Goal: Task Accomplishment & Management: Complete application form

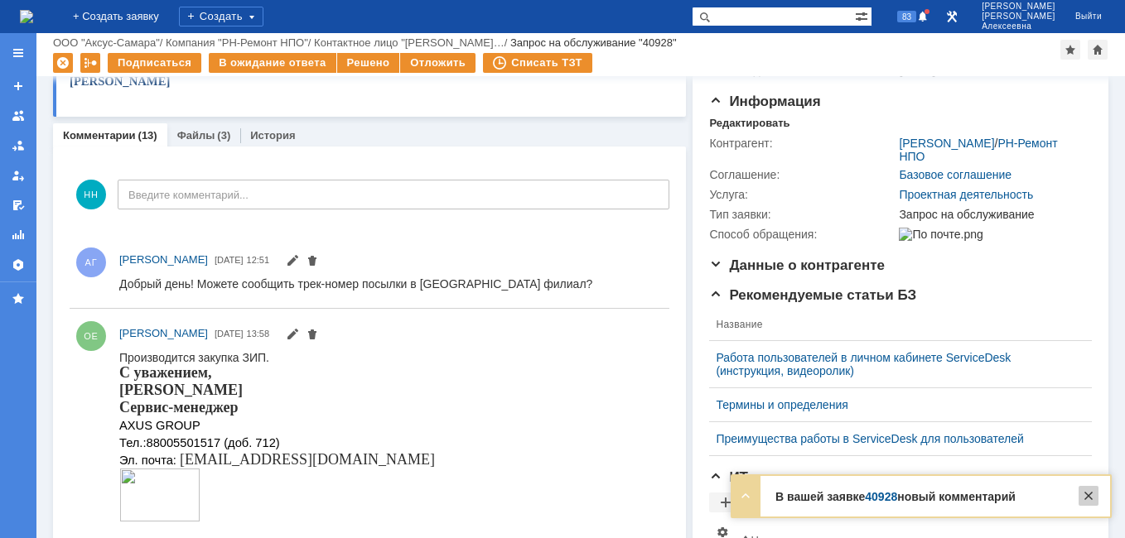
click at [1092, 499] on div at bounding box center [1088, 496] width 20 height 20
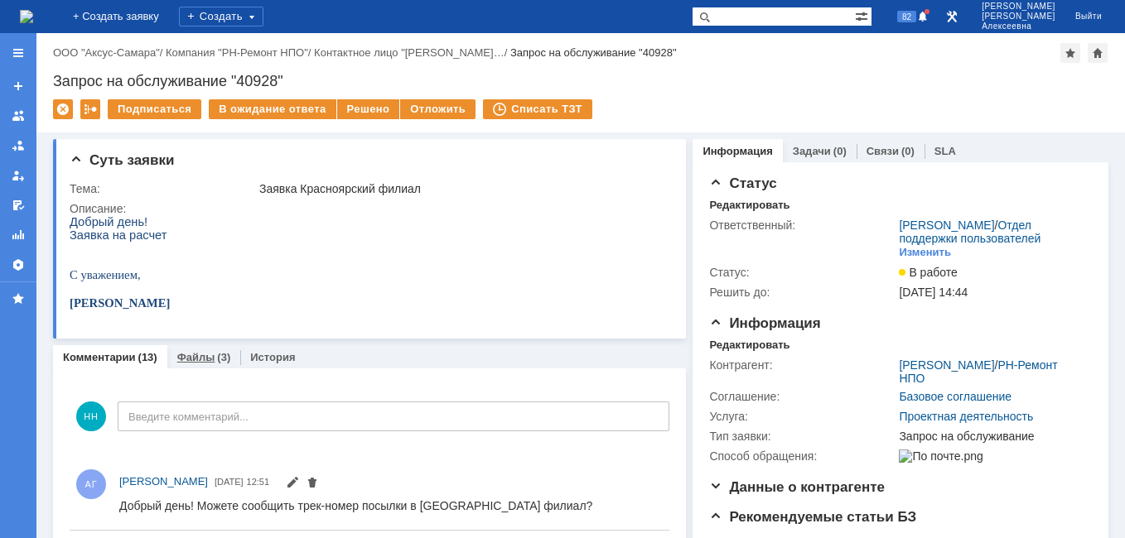
click at [188, 355] on link "Файлы" at bounding box center [196, 357] width 38 height 12
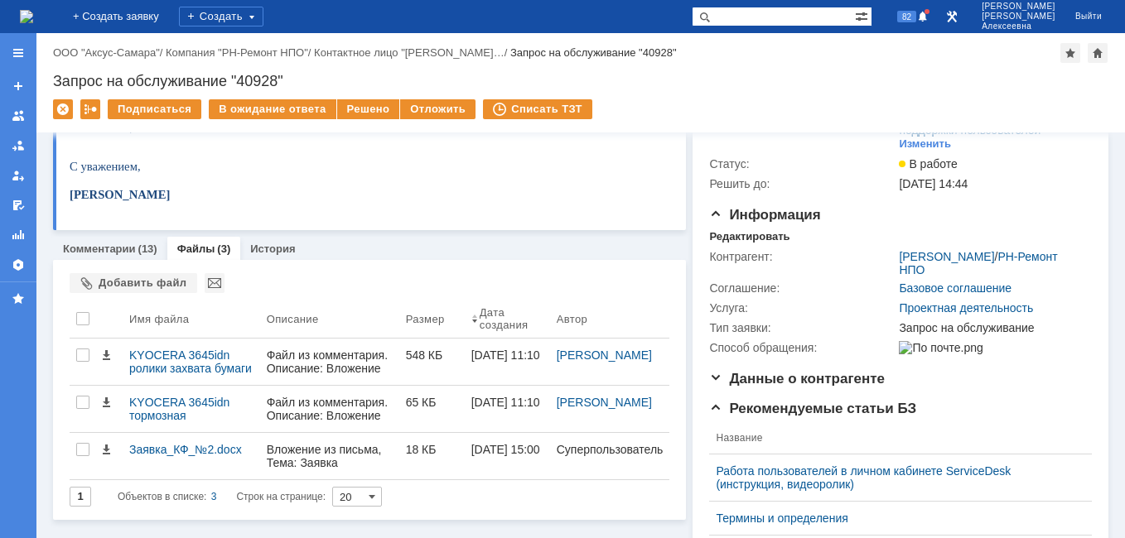
scroll to position [248, 0]
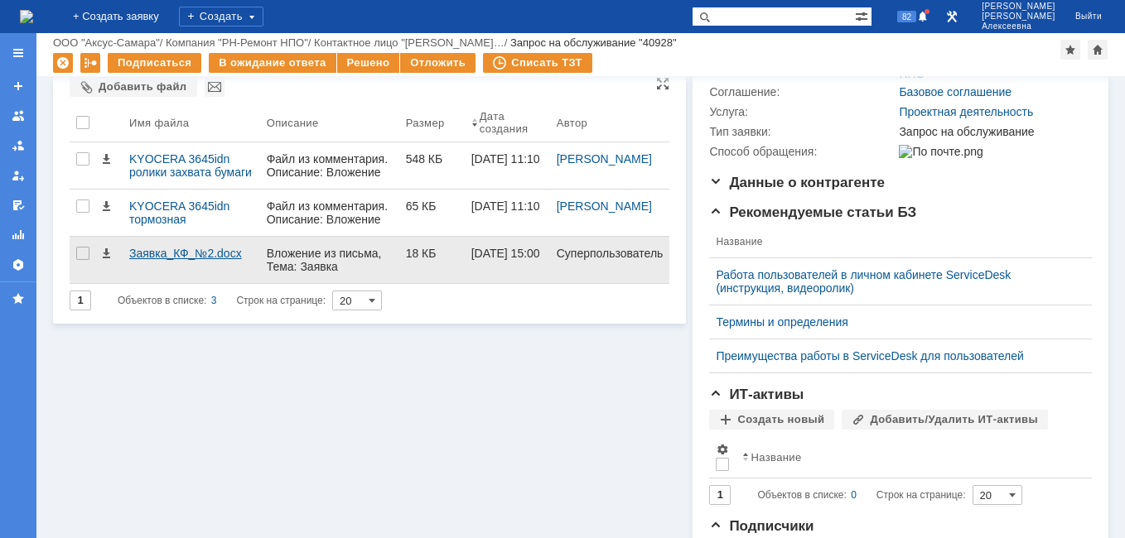
click at [152, 255] on div "Заявка_КФ_№2.docx" at bounding box center [191, 253] width 124 height 13
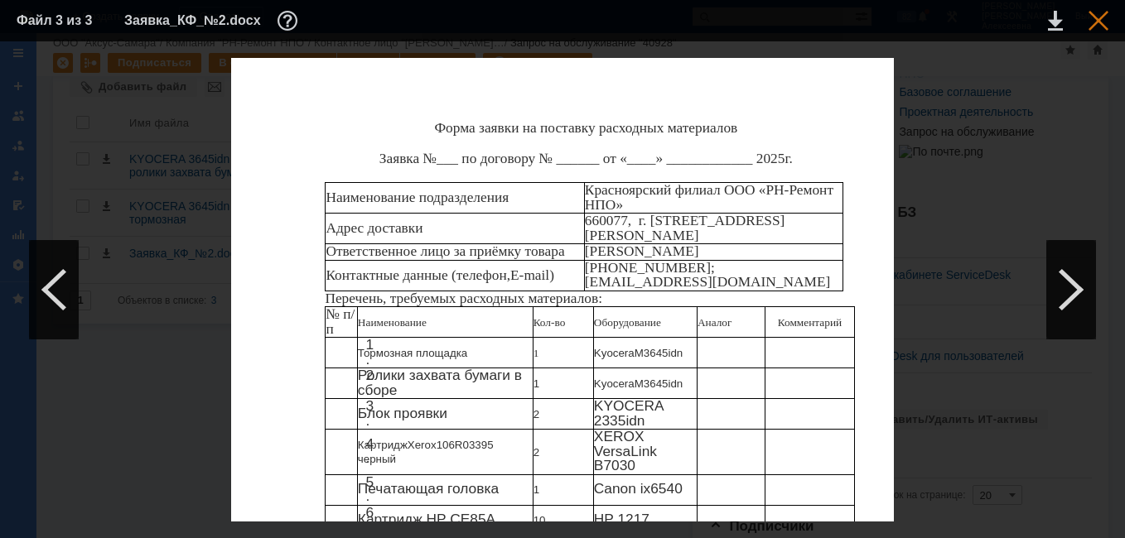
click at [1093, 13] on div at bounding box center [1098, 21] width 20 height 20
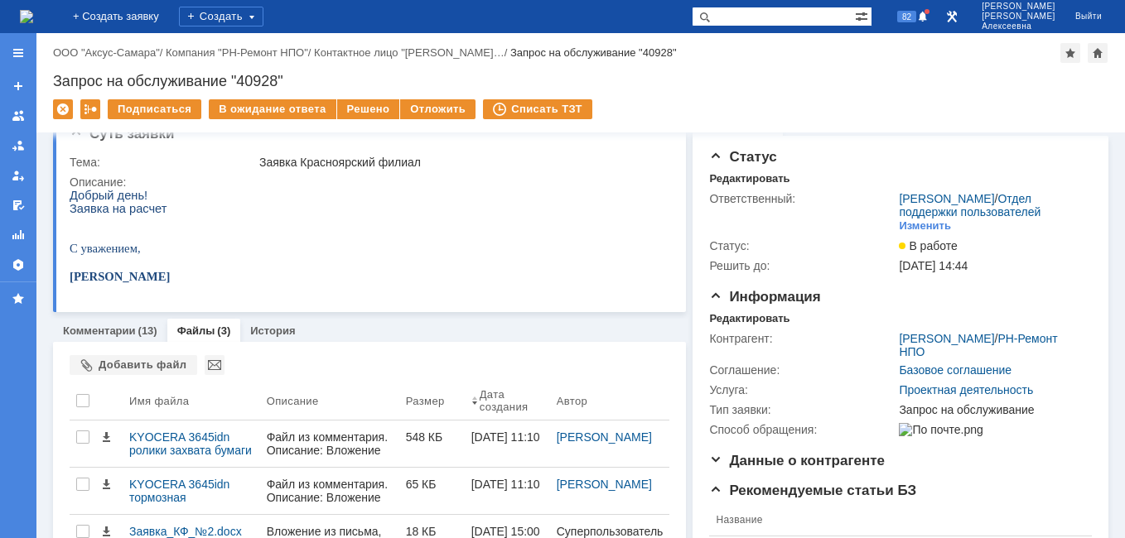
scroll to position [0, 0]
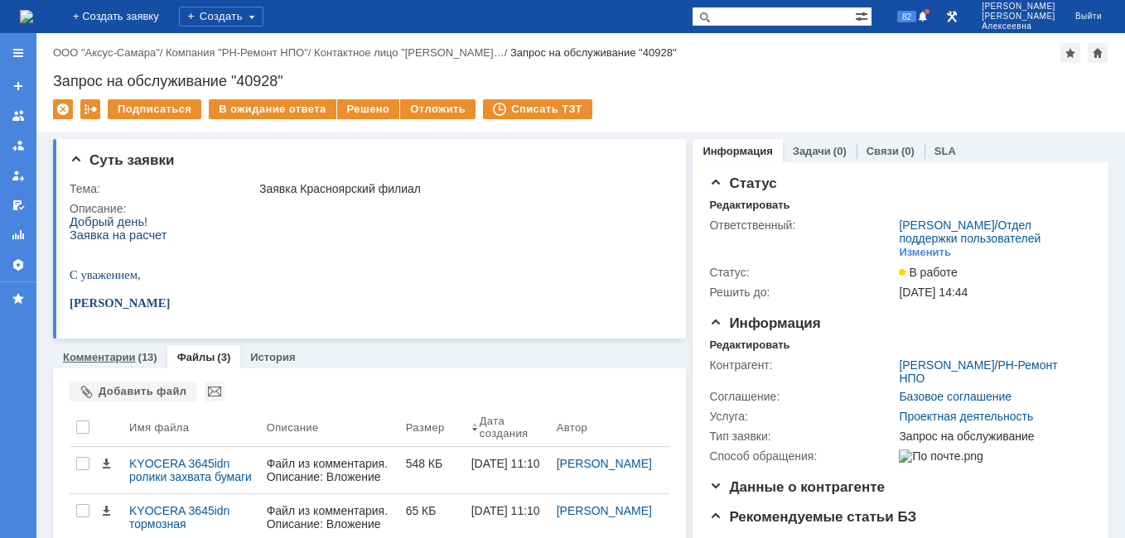
click at [103, 359] on link "Комментарии" at bounding box center [99, 357] width 73 height 12
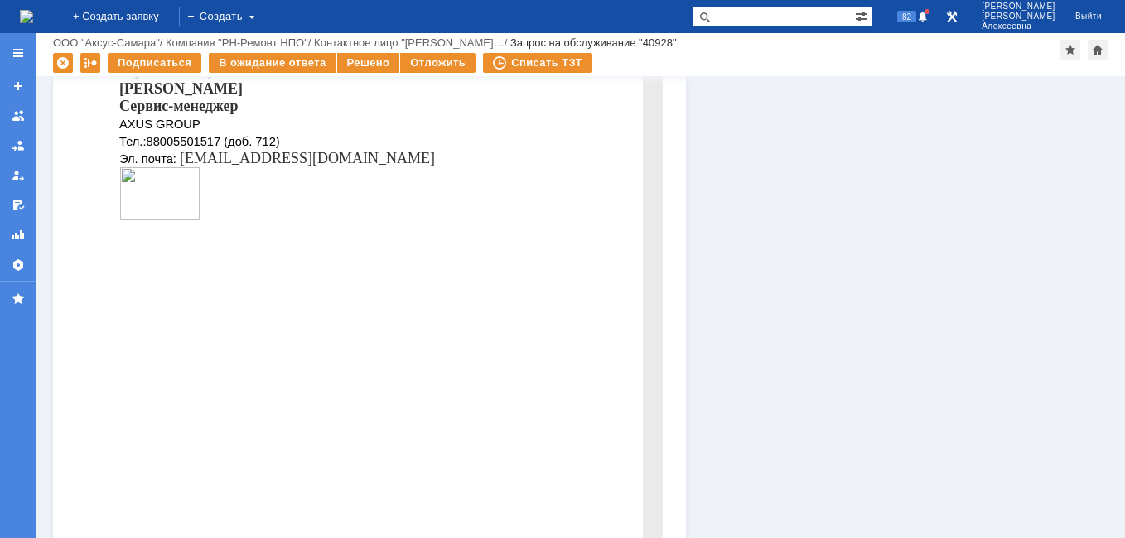
scroll to position [947, 0]
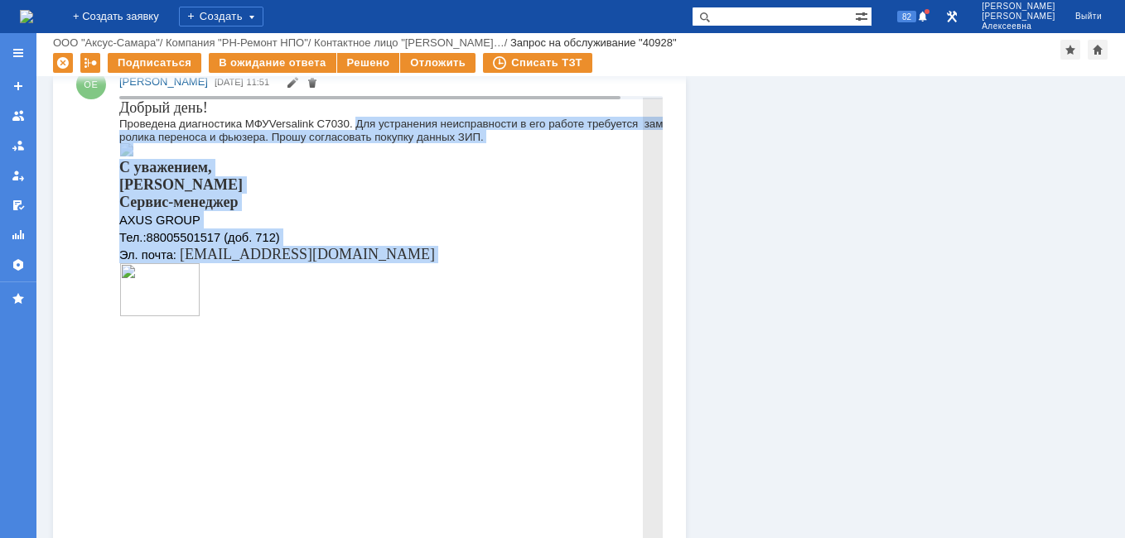
drag, startPoint x: 359, startPoint y: 121, endPoint x: 726, endPoint y: 138, distance: 368.1
click at [701, 138] on html "Добрый день! Проведена диагностика МФУ Versalink C 7030. Для устранения неиспра…" at bounding box center [409, 209] width 581 height 221
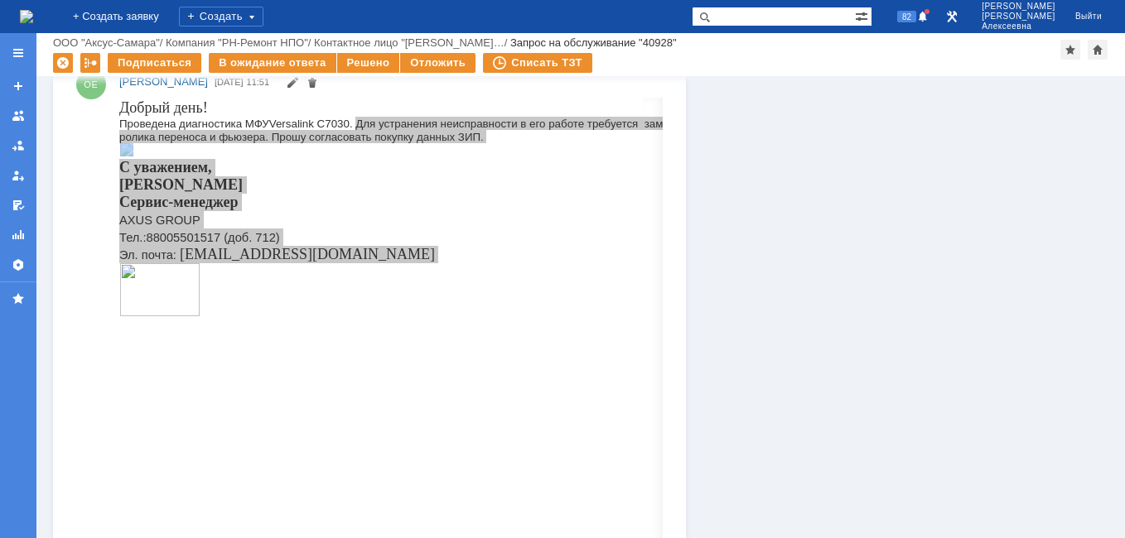
drag, startPoint x: 607, startPoint y: 39, endPoint x: 755, endPoint y: 239, distance: 249.3
click at [84, 184] on div "ОЕ Орлова Елена Владимировна 25.07.2025 11:51" at bounding box center [370, 357] width 600 height 587
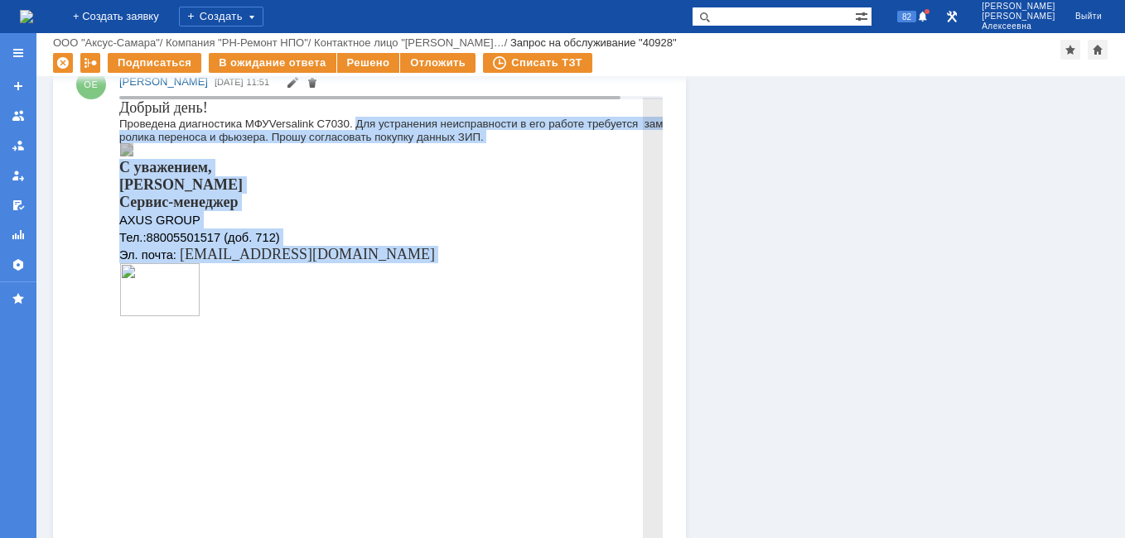
click at [529, 143] on div "Проведена диагностика МФУ Versalink C 7030. Для устранения неисправности в его …" at bounding box center [409, 130] width 581 height 27
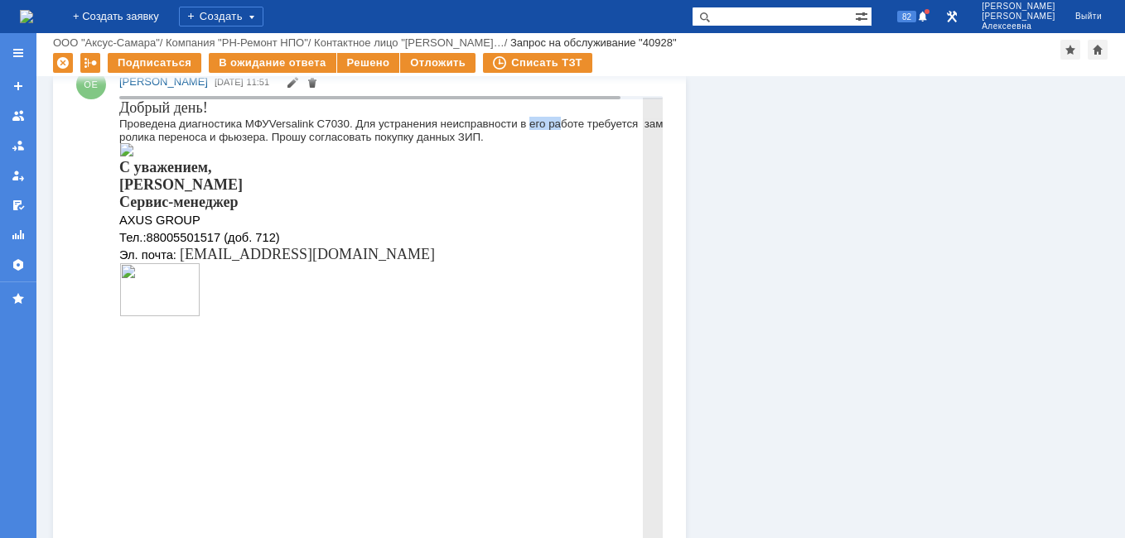
drag, startPoint x: 532, startPoint y: 123, endPoint x: 565, endPoint y: 130, distance: 33.8
click at [565, 130] on div "Проведена диагностика МФУ Versalink C 7030. Для устранения неисправности в его …" at bounding box center [409, 130] width 581 height 27
drag, startPoint x: 565, startPoint y: 130, endPoint x: 607, endPoint y: 121, distance: 43.2
click at [607, 121] on span "7030. Для устранения неисправности в его работе требуется замена ролика перенос…" at bounding box center [400, 131] width 562 height 26
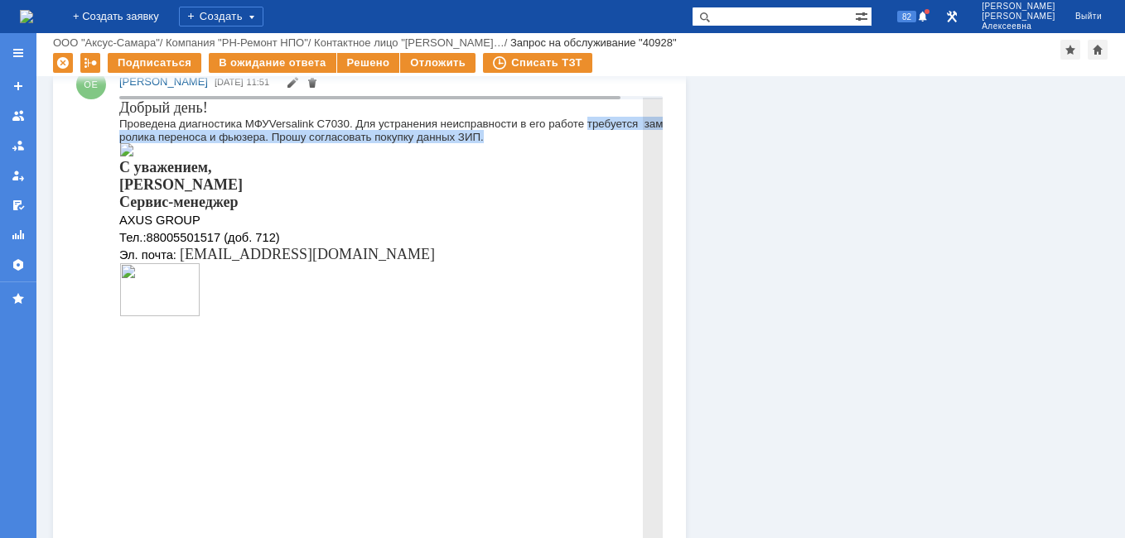
drag, startPoint x: 608, startPoint y: 121, endPoint x: 657, endPoint y: 132, distance: 50.0
click at [657, 132] on div "Проведена диагностика МФУ Versalink C 7030. Для устранения неисправности в его …" at bounding box center [409, 130] width 581 height 27
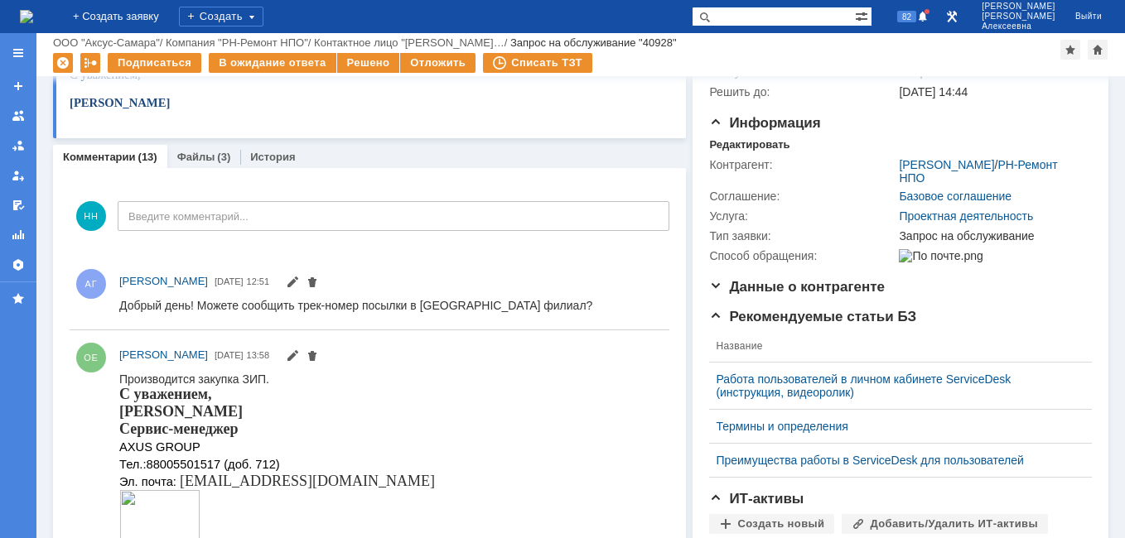
scroll to position [0, 0]
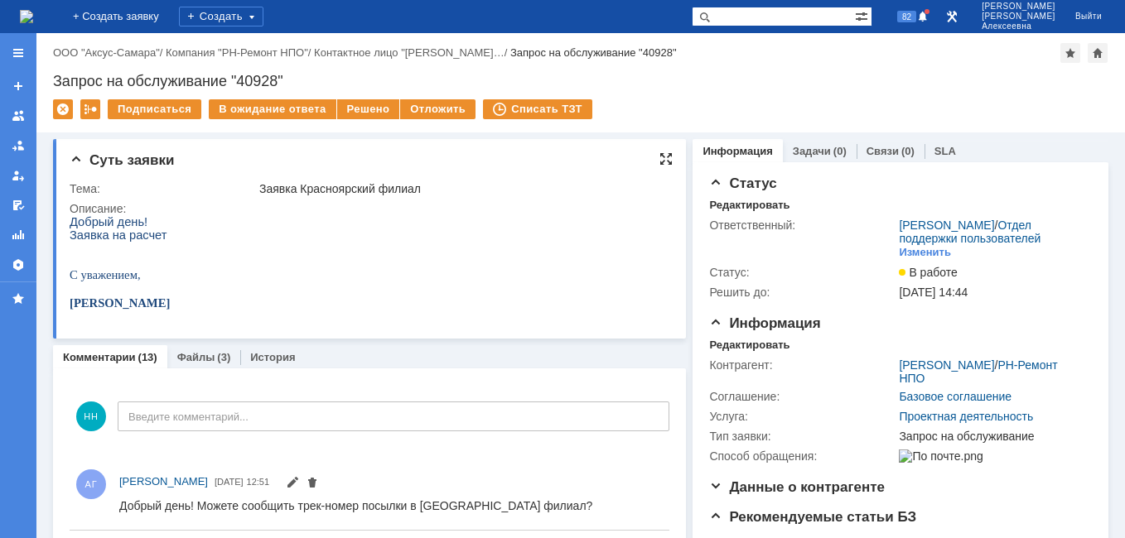
click at [663, 162] on div at bounding box center [665, 158] width 13 height 13
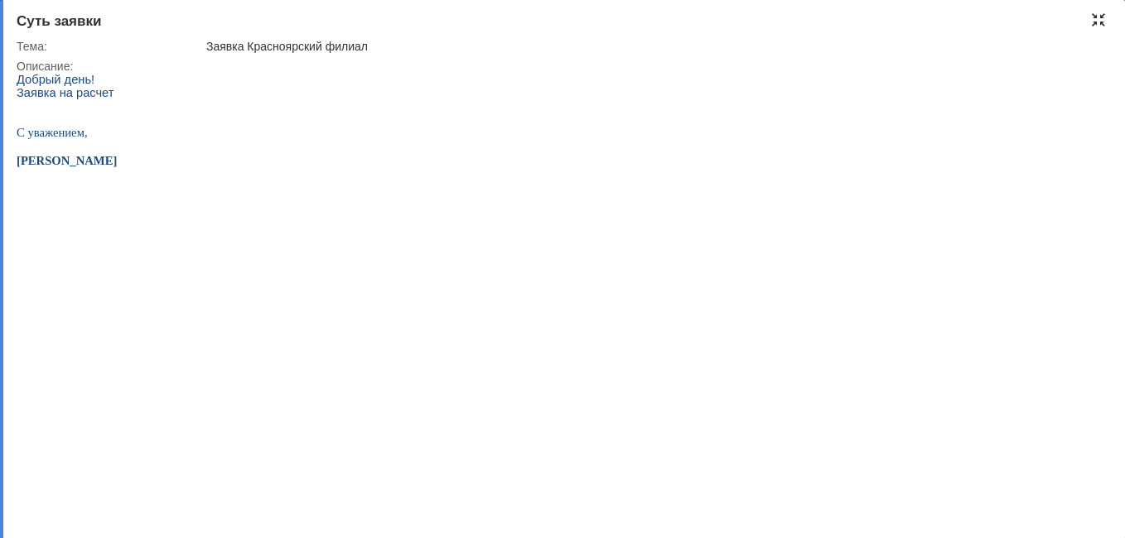
click at [1095, 18] on div at bounding box center [1098, 19] width 13 height 13
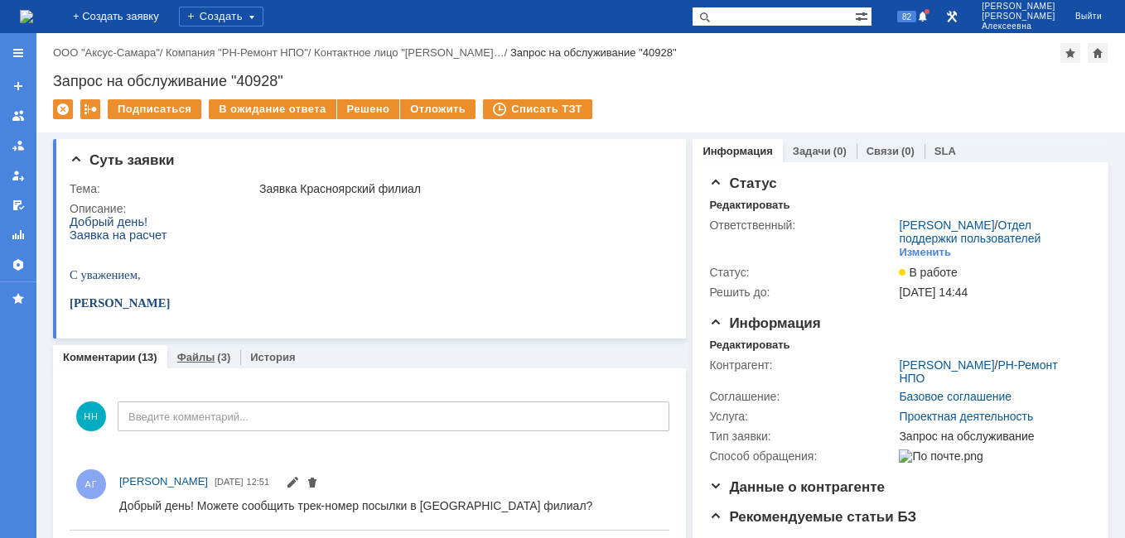
click at [184, 357] on link "Файлы" at bounding box center [196, 357] width 38 height 12
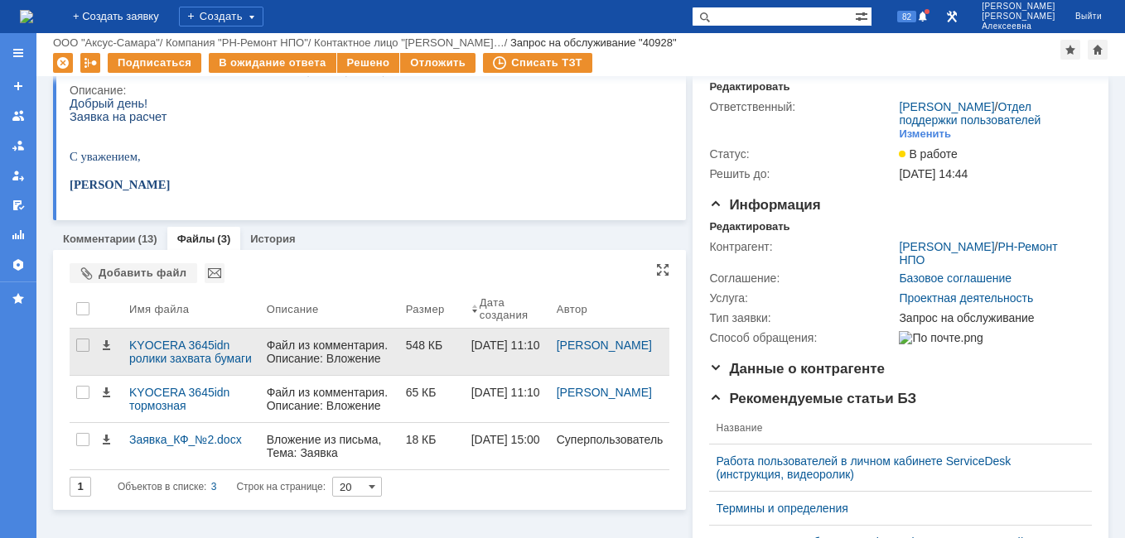
scroll to position [166, 0]
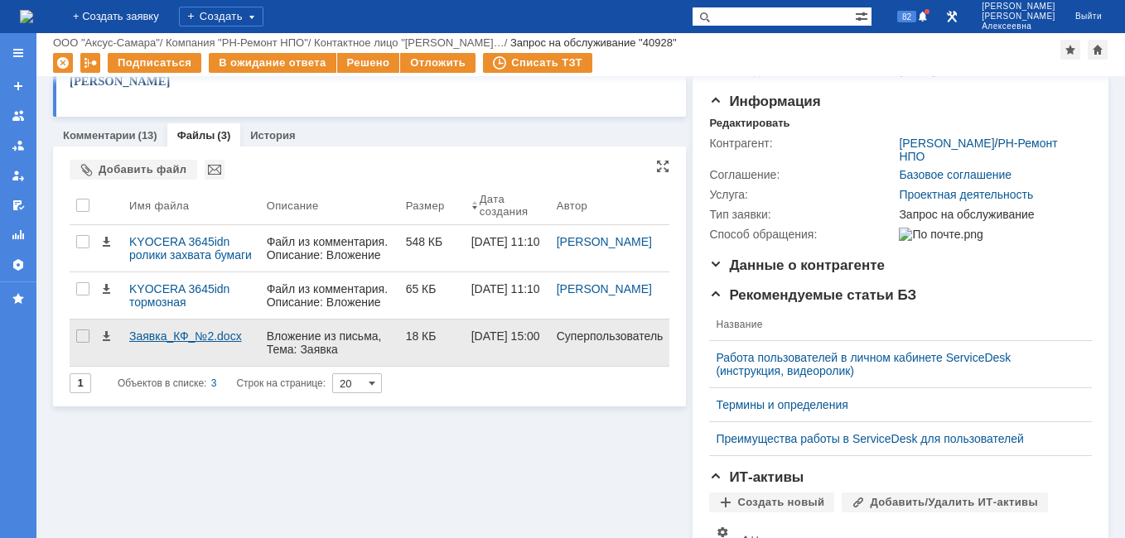
click at [157, 340] on div "Заявка_КФ_№2.docx" at bounding box center [191, 336] width 124 height 13
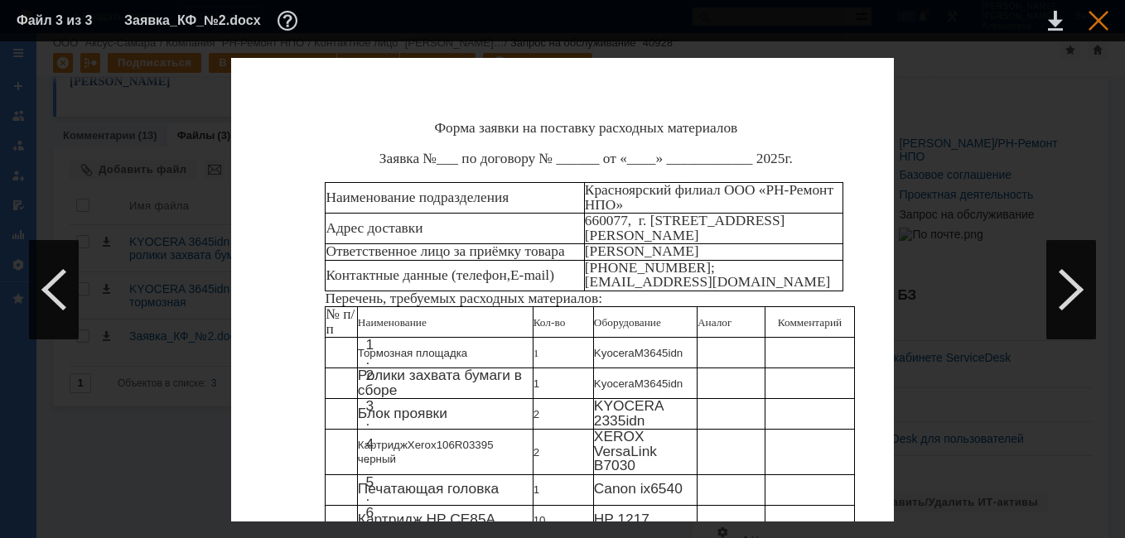
click at [1097, 25] on div at bounding box center [1098, 21] width 20 height 20
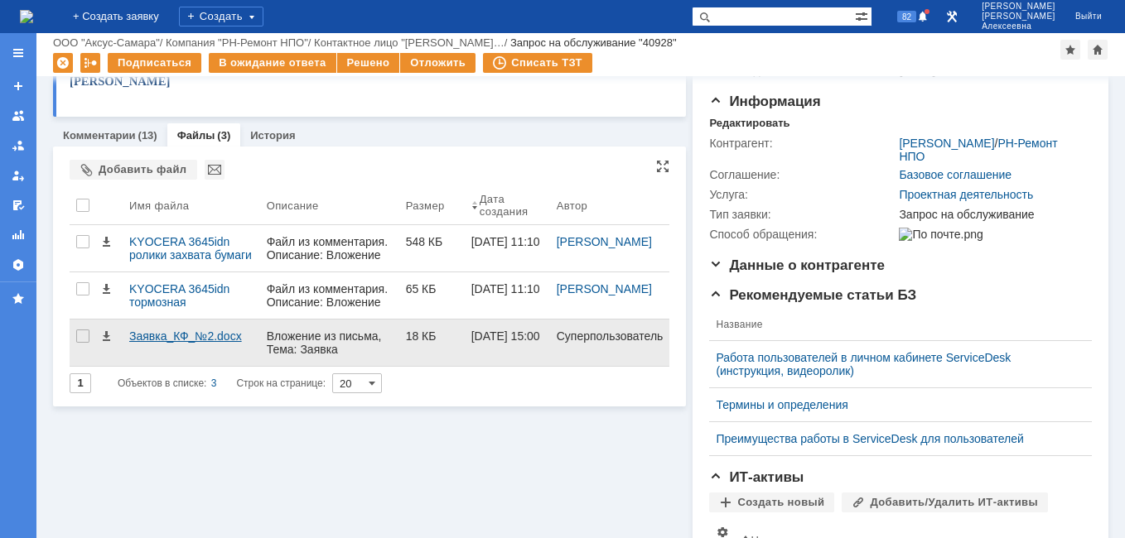
click at [173, 336] on div "Заявка_КФ_№2.docx" at bounding box center [191, 336] width 124 height 13
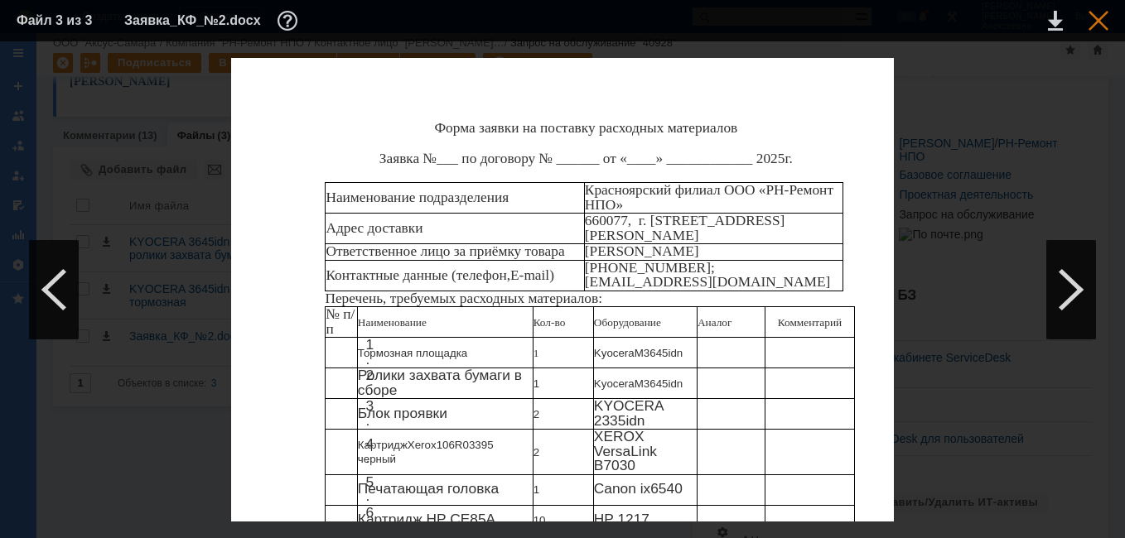
click at [1100, 20] on div at bounding box center [1098, 21] width 20 height 20
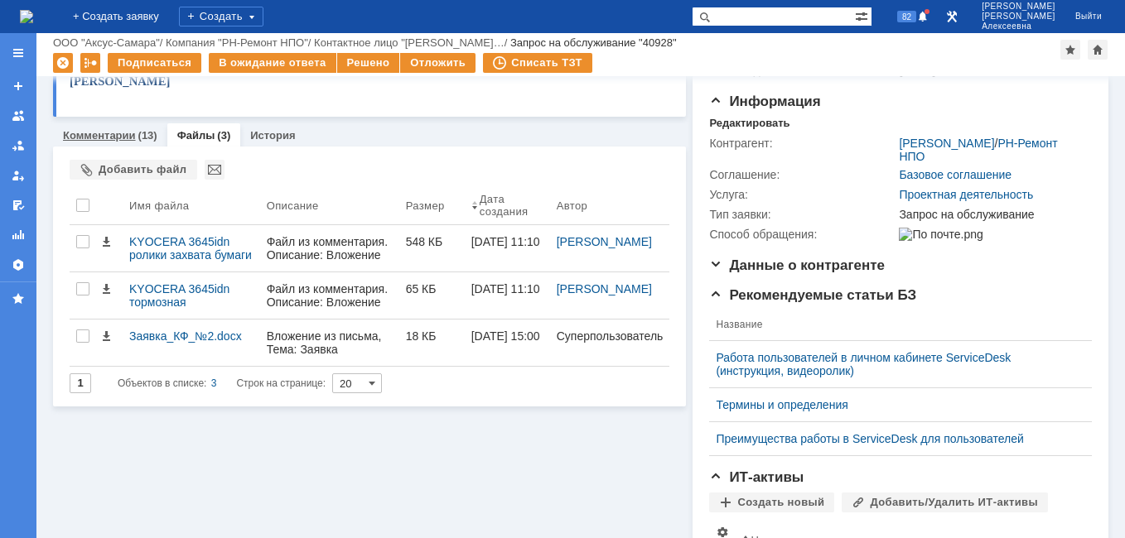
click at [113, 136] on link "Комментарии" at bounding box center [99, 135] width 73 height 12
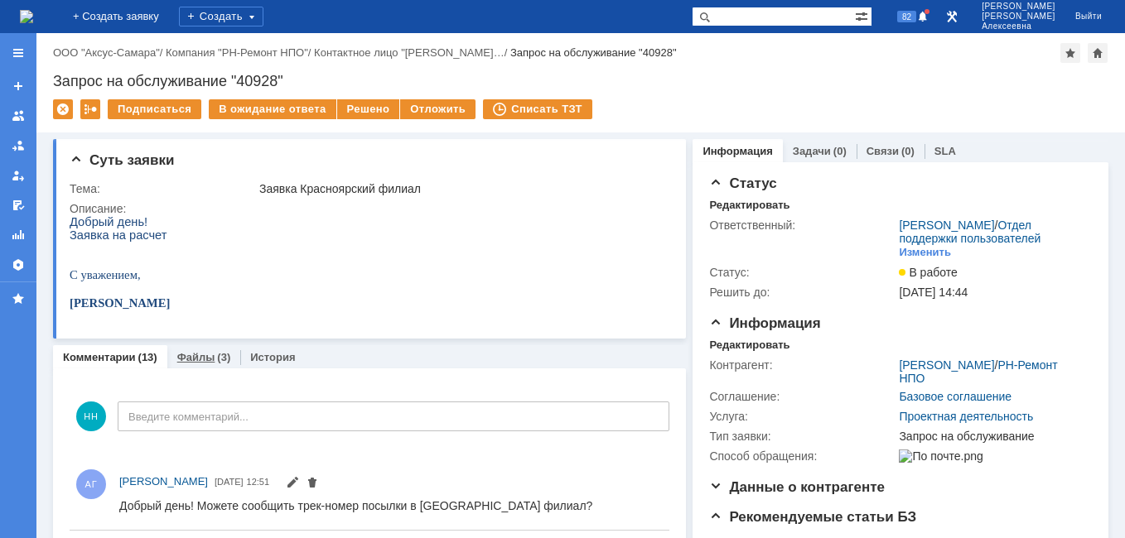
click at [200, 359] on link "Файлы" at bounding box center [196, 357] width 38 height 12
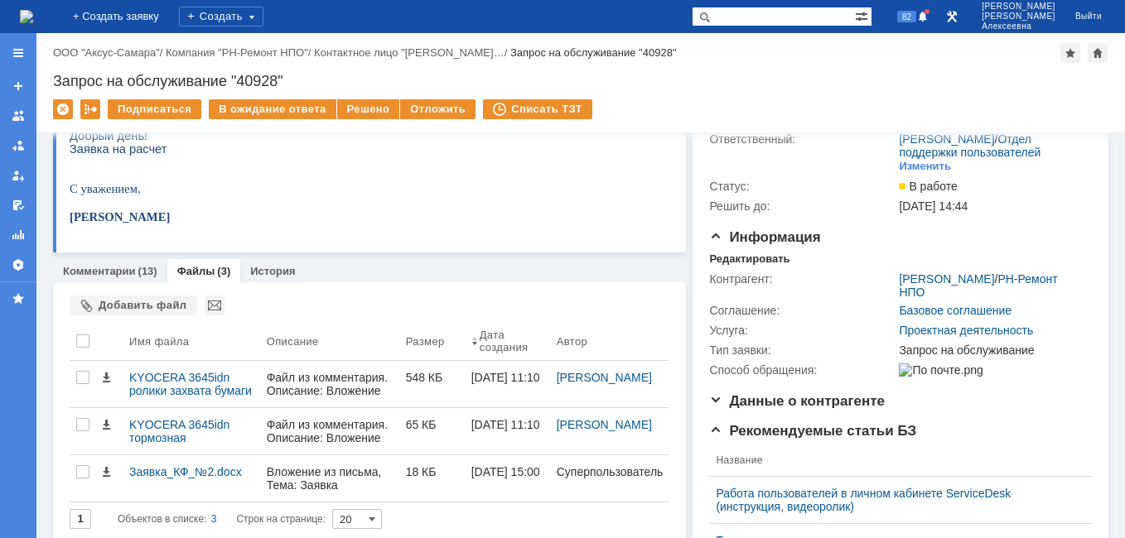
scroll to position [248, 0]
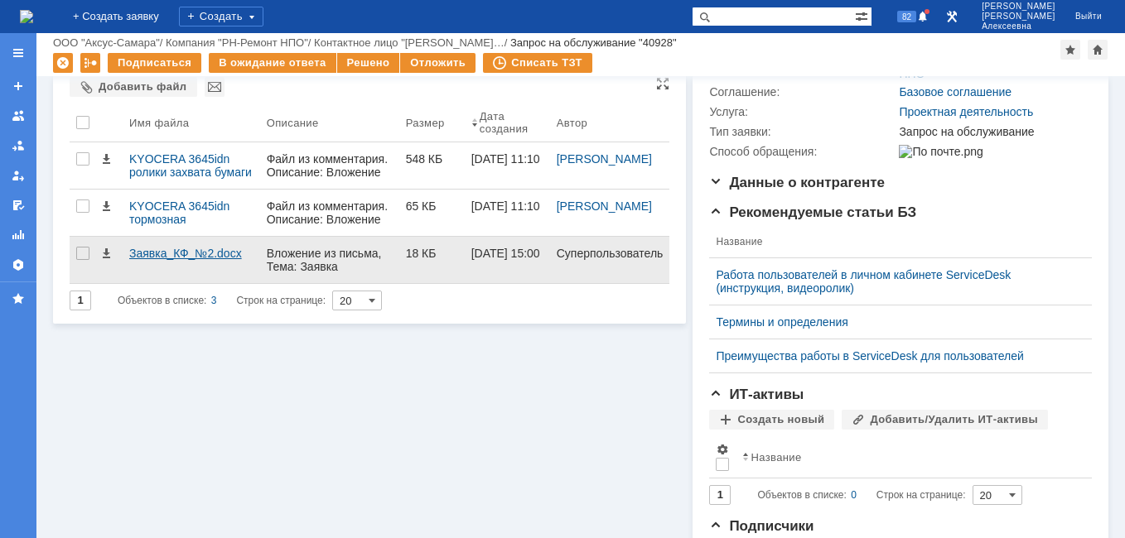
click at [190, 254] on div "Заявка_КФ_№2.docx" at bounding box center [191, 253] width 124 height 13
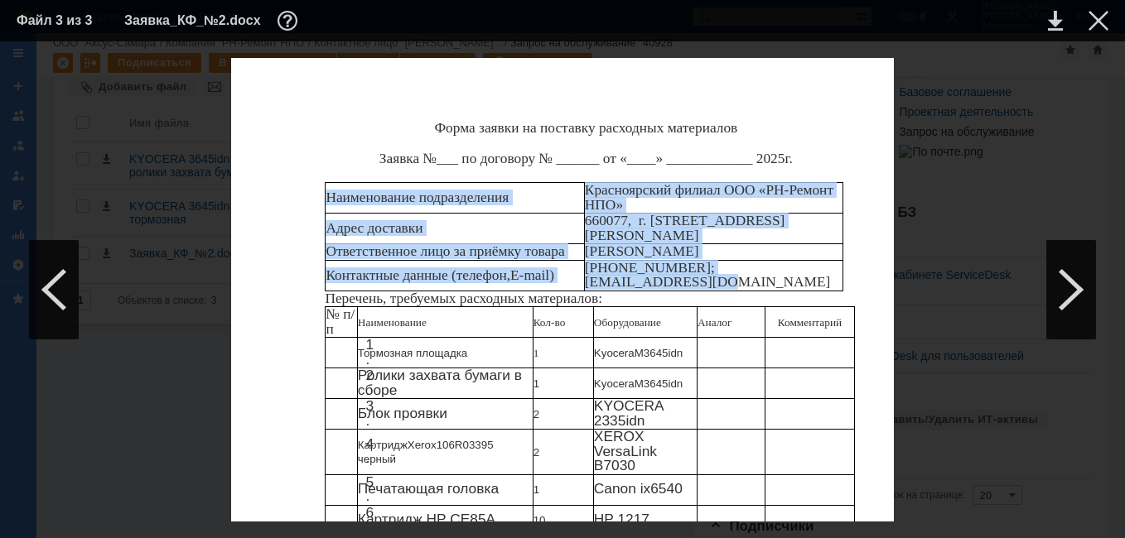
drag, startPoint x: 326, startPoint y: 193, endPoint x: 828, endPoint y: 272, distance: 508.0
click at [828, 272] on tbody "Наименование подразделения Красноярский филиал ООО «РН-Ремонт НПО» Адрес достав…" at bounding box center [584, 237] width 518 height 108
copy tbody "Наименование подразделения Красноярский филиал ООО «РН-Ремонт НПО» Адрес достав…"
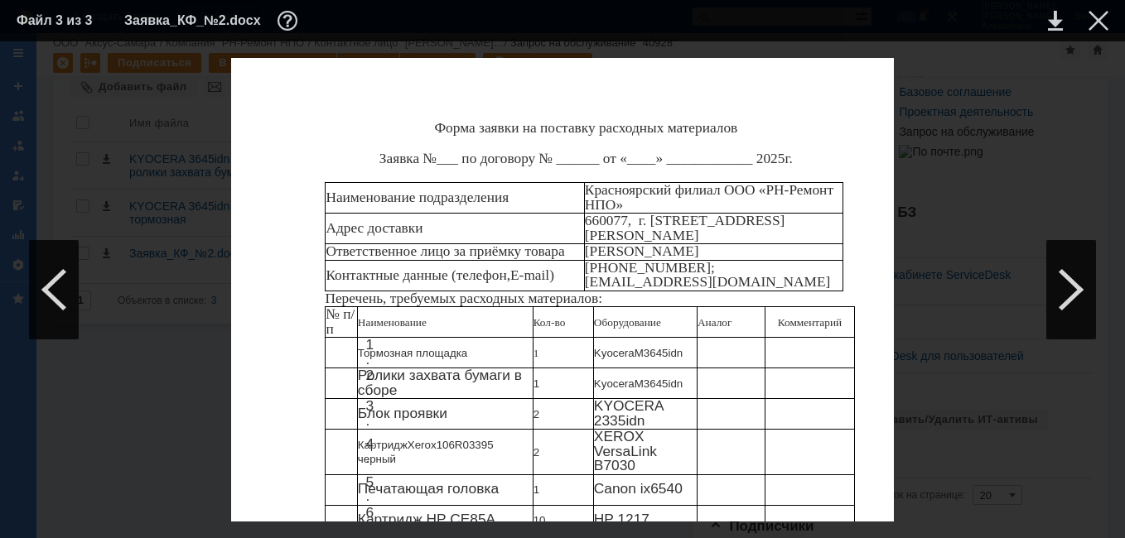
click at [875, 259] on div "Форма заявки на поставку расходных материалов Заявка №___ по договору № ______ …" at bounding box center [562, 414] width 663 height 713
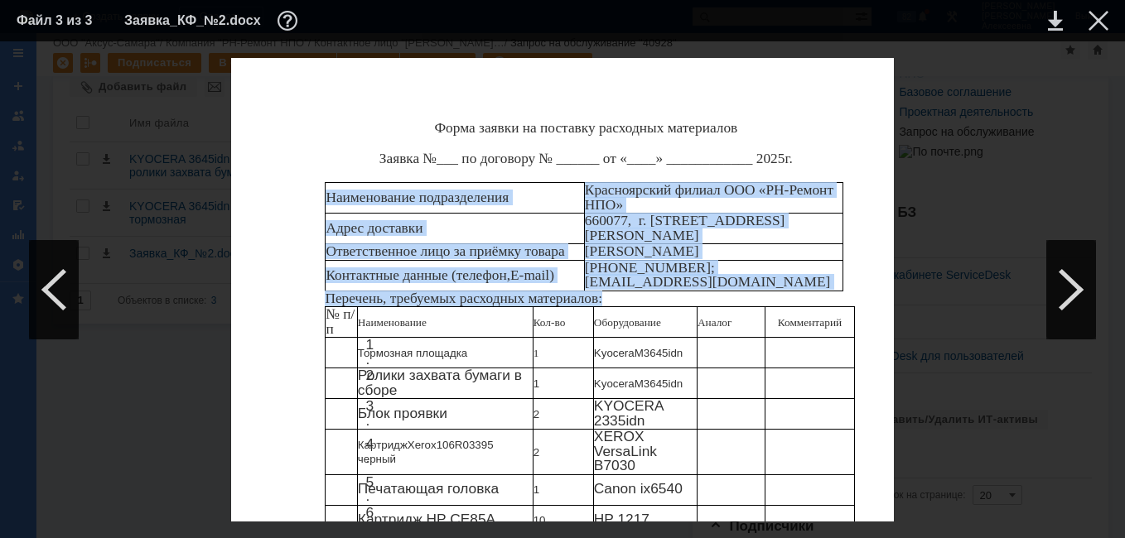
drag, startPoint x: 329, startPoint y: 198, endPoint x: 604, endPoint y: 286, distance: 288.6
click at [604, 286] on div "Форма заявки на поставку расходных материалов Заявка №___ по договору № ______ …" at bounding box center [562, 414] width 663 height 713
copy div "Наименование подразделения Красноярский филиал ООО «РН-Ремонт НПО» Адрес достав…"
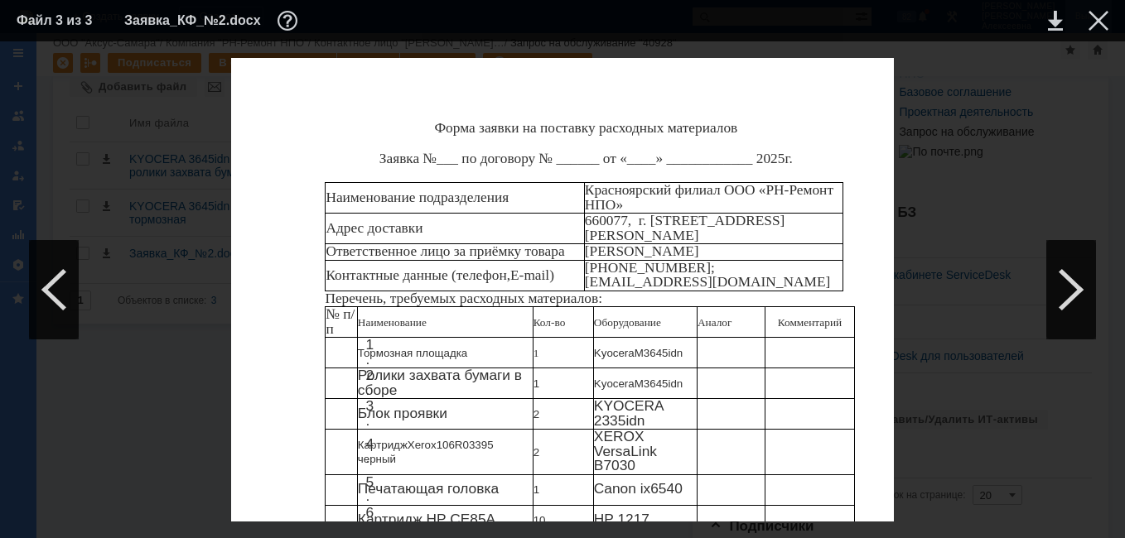
click at [1099, 13] on div at bounding box center [1098, 21] width 20 height 20
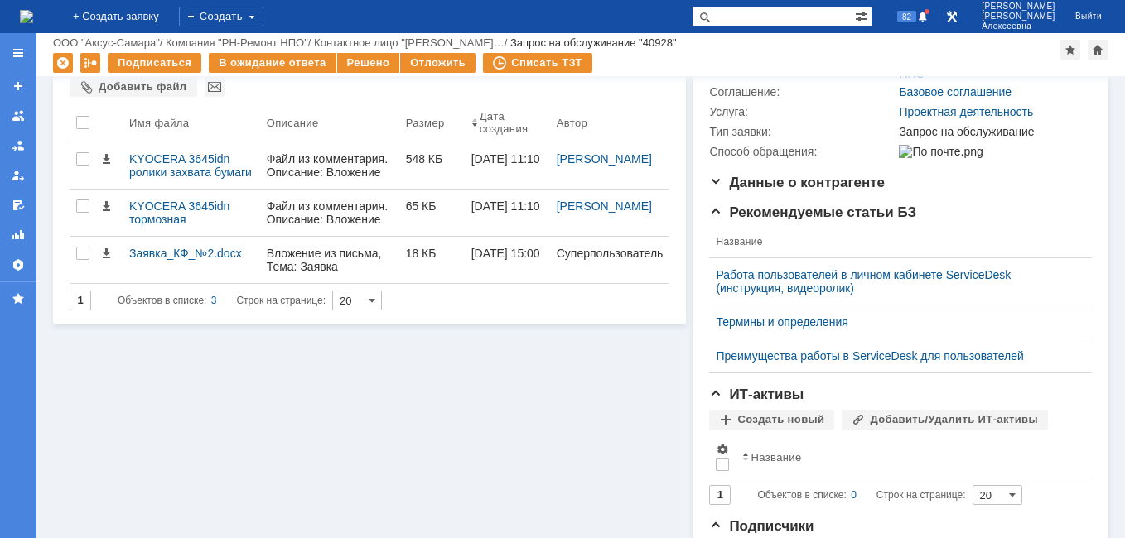
scroll to position [0, 0]
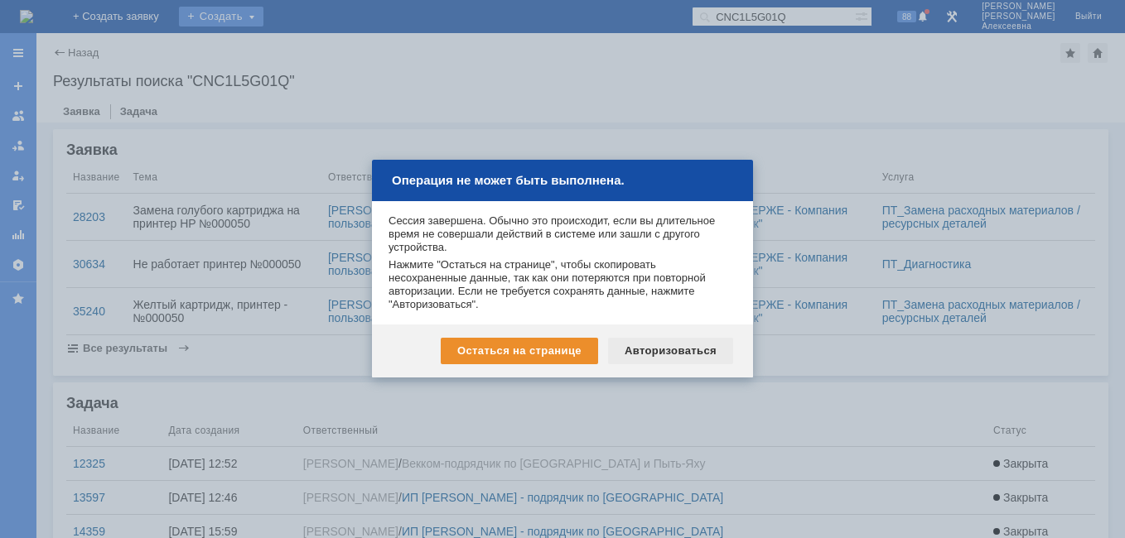
click at [668, 347] on div "Авторизоваться" at bounding box center [670, 351] width 125 height 27
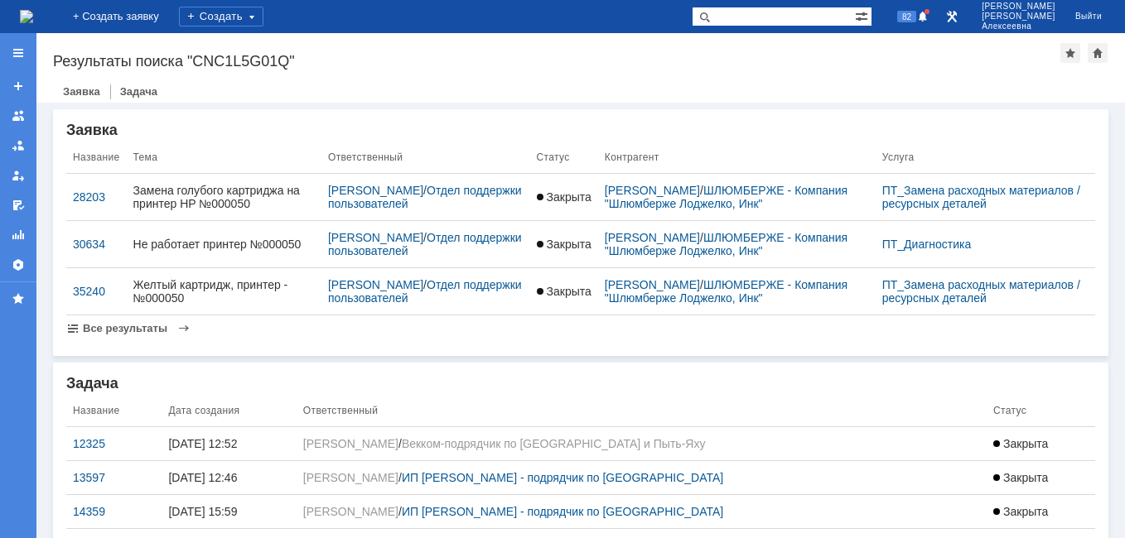
click at [33, 10] on img at bounding box center [26, 16] width 13 height 13
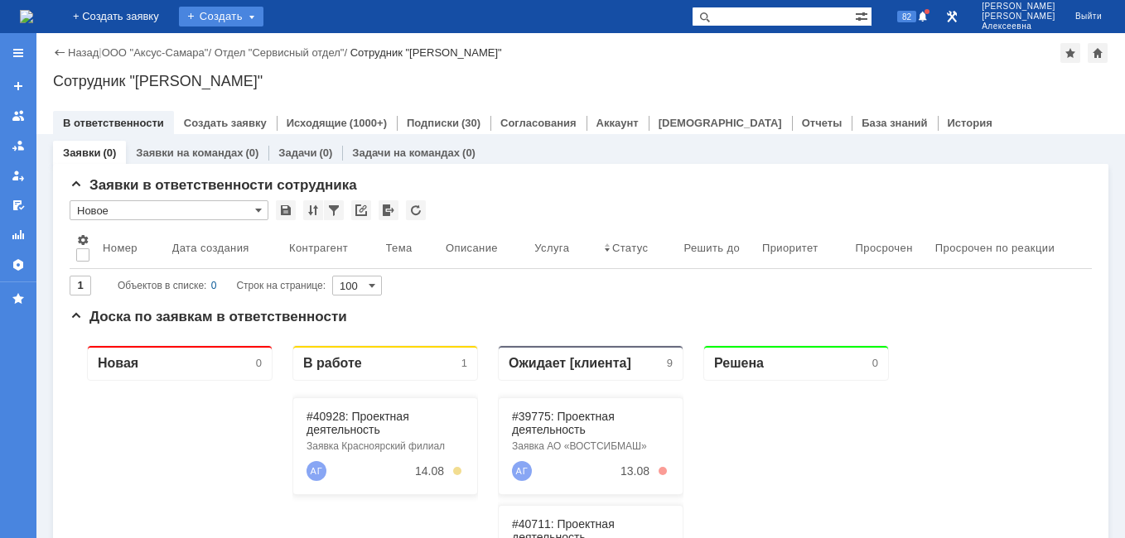
click at [262, 12] on div "Создать" at bounding box center [221, 17] width 84 height 20
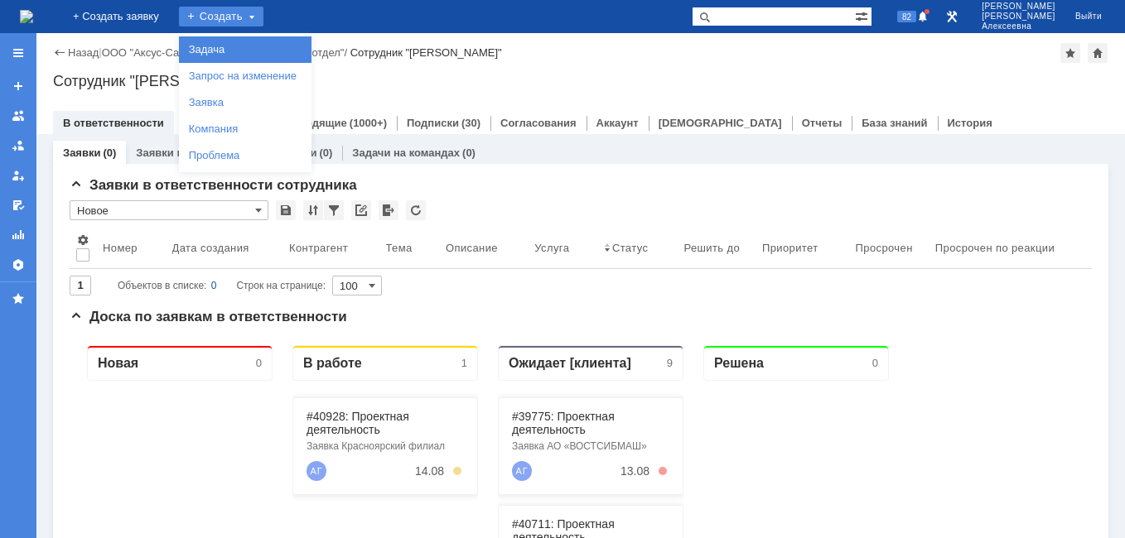
click at [243, 46] on link "Задача" at bounding box center [245, 50] width 126 height 20
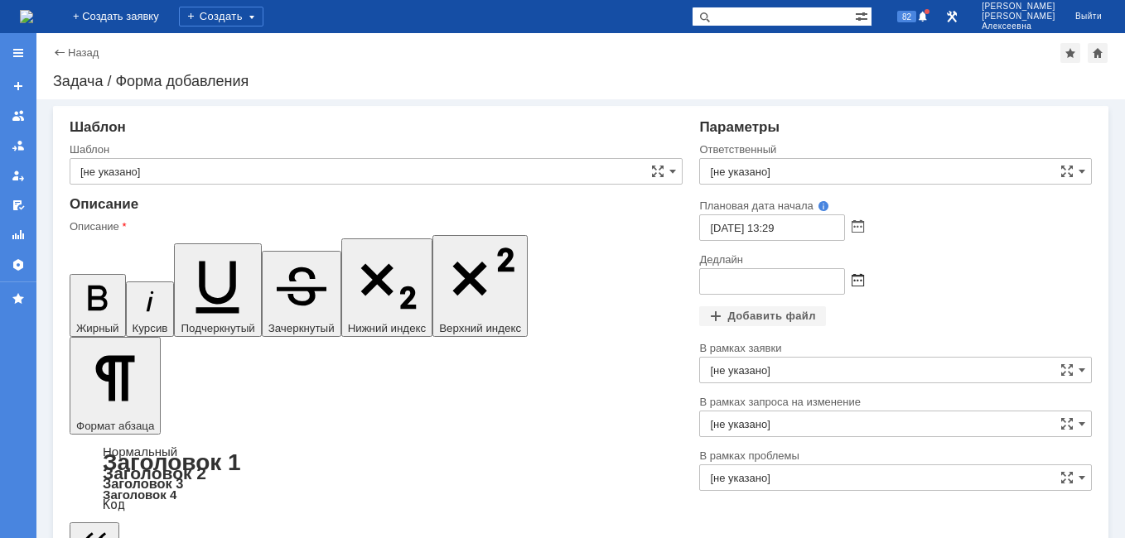
click at [851, 284] on span at bounding box center [857, 281] width 12 height 13
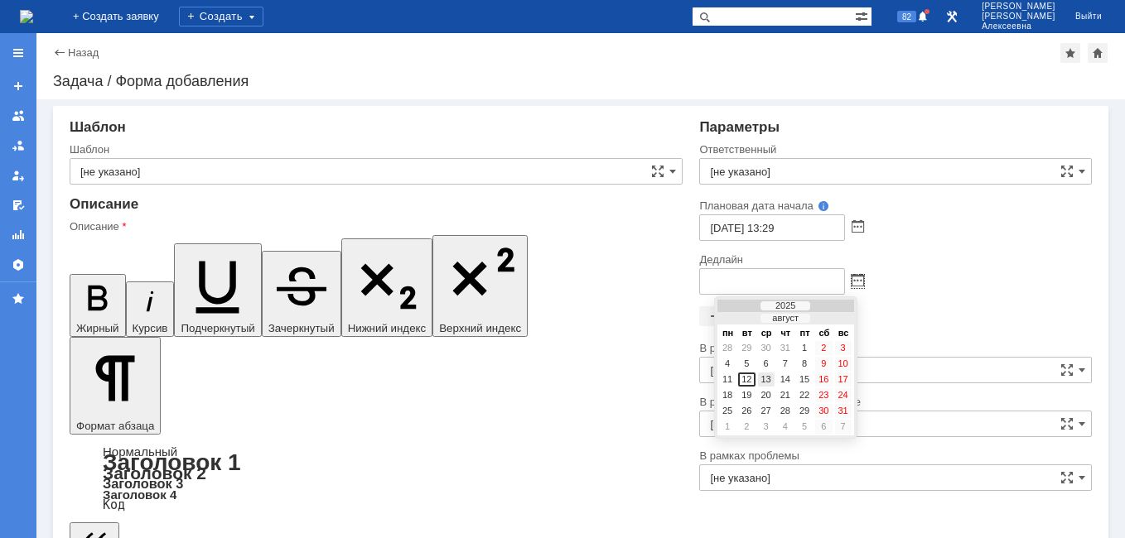
click at [764, 374] on div "13" at bounding box center [766, 380] width 17 height 14
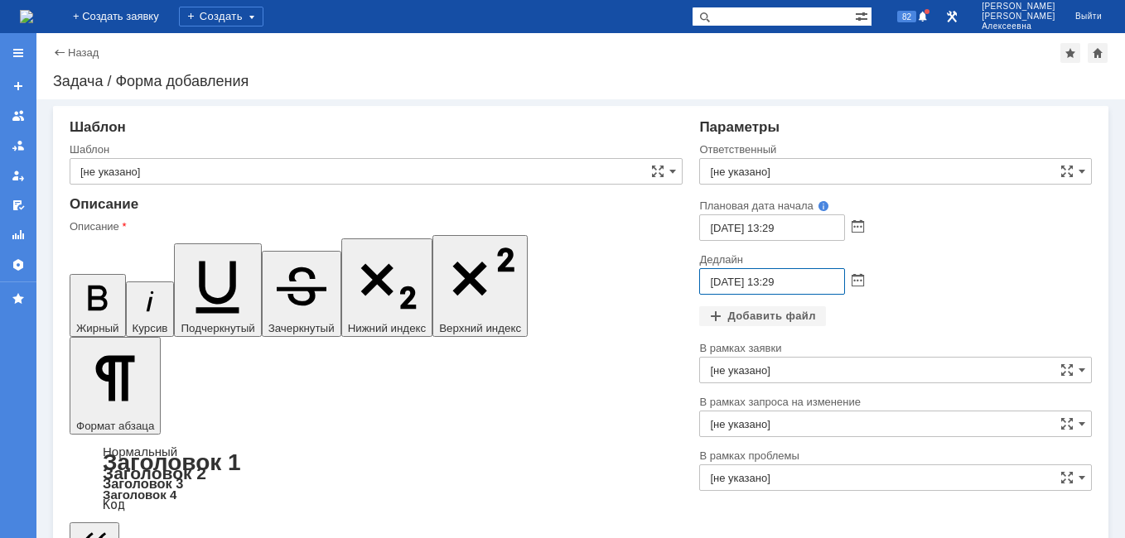
click at [771, 275] on input "13.08.2025 13:29" at bounding box center [772, 281] width 146 height 27
type input "13.08.2025 16:29"
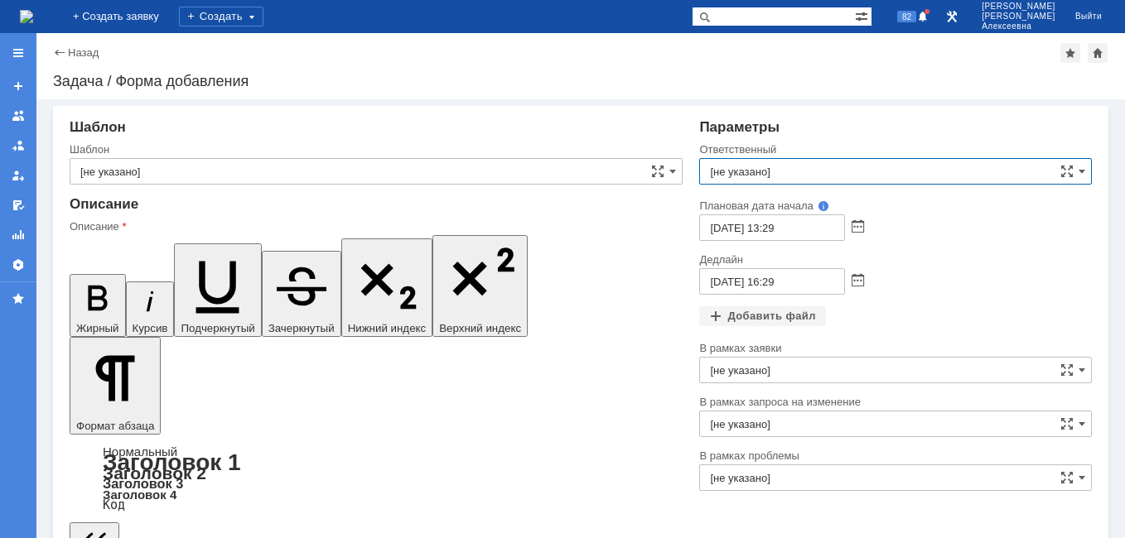
click at [736, 170] on input "[не указано]" at bounding box center [895, 171] width 393 height 27
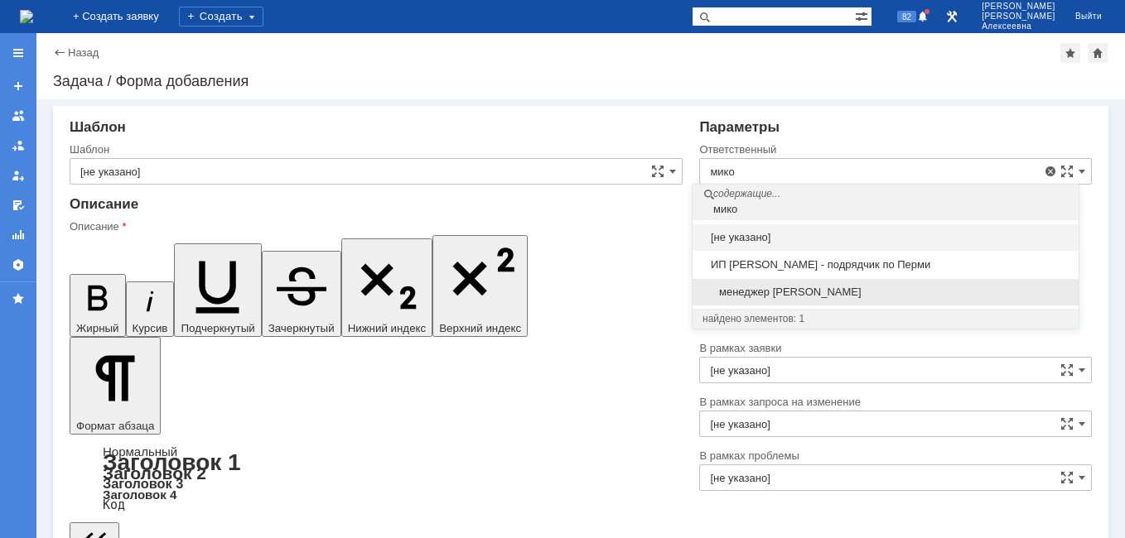
drag, startPoint x: 745, startPoint y: 294, endPoint x: 499, endPoint y: 18, distance: 370.1
click at [745, 294] on span "менеджер МИКО" at bounding box center [885, 292] width 366 height 13
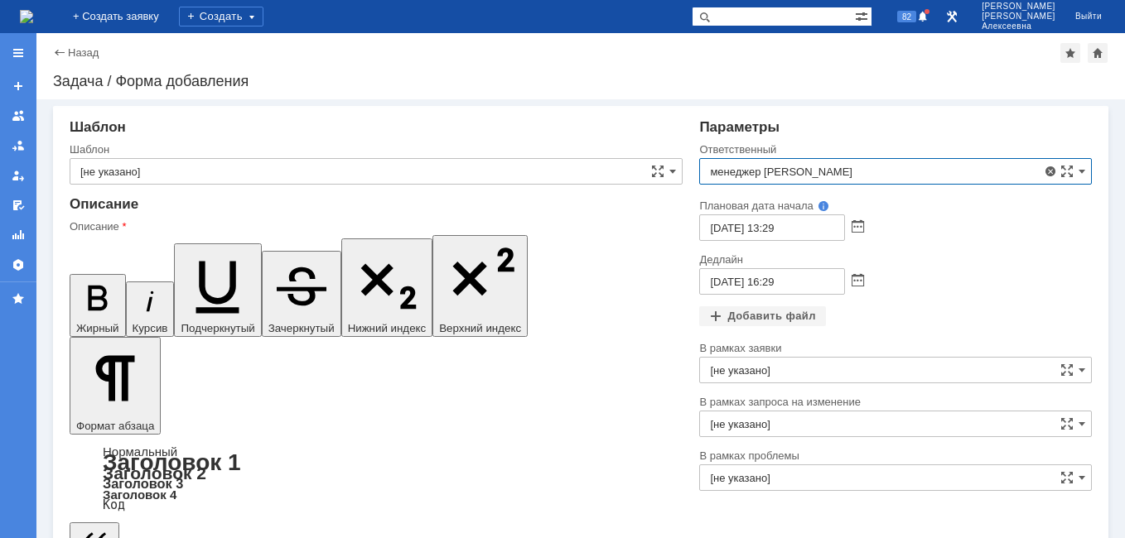
type input "менеджер МИКО"
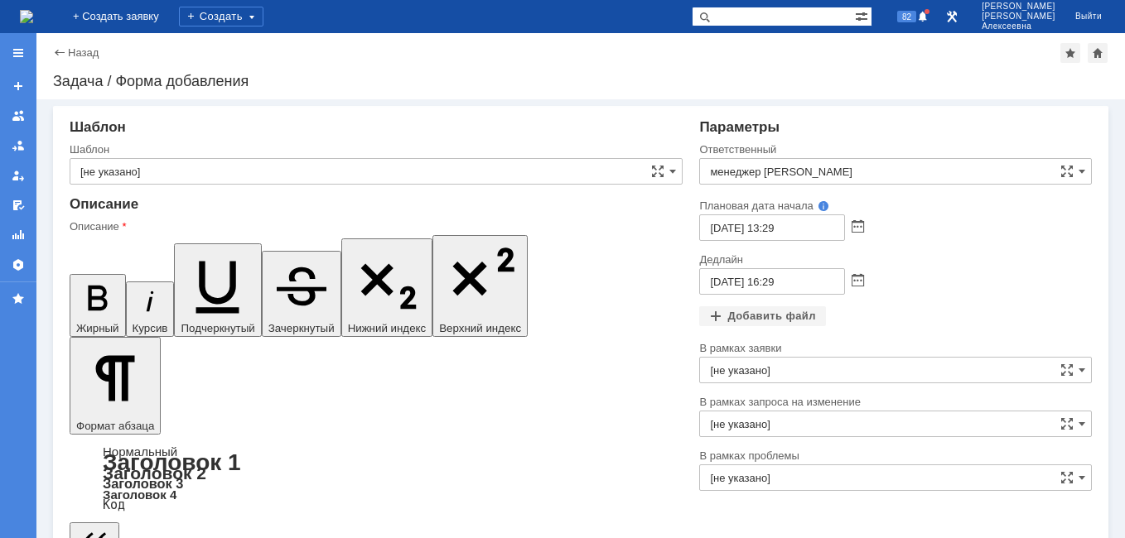
drag, startPoint x: 186, startPoint y: 4220, endPoint x: 88, endPoint y: 4206, distance: 99.6
drag, startPoint x: 80, startPoint y: 246, endPoint x: 388, endPoint y: 3, distance: 392.2
click at [80, 277] on icon "button" at bounding box center [97, 298] width 43 height 43
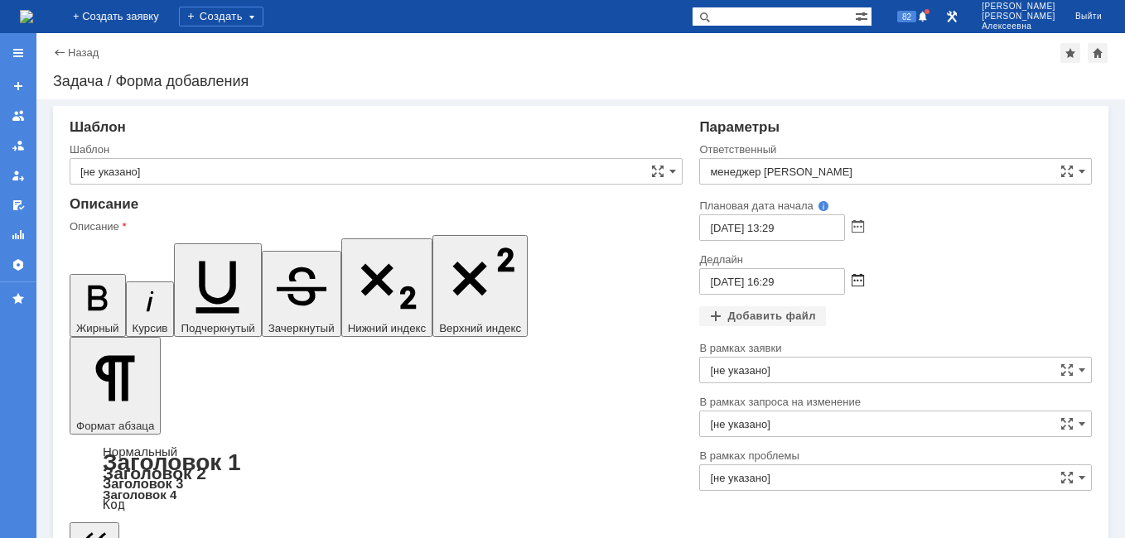
click at [851, 281] on span at bounding box center [857, 281] width 12 height 13
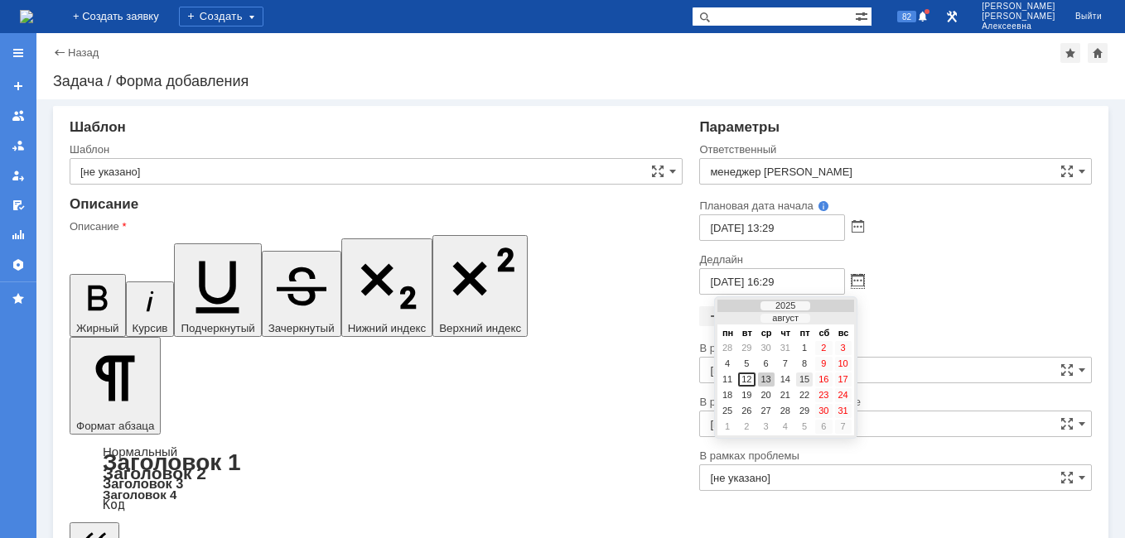
click at [802, 379] on div "15" at bounding box center [804, 380] width 17 height 14
type input "15.08.2025 16:29"
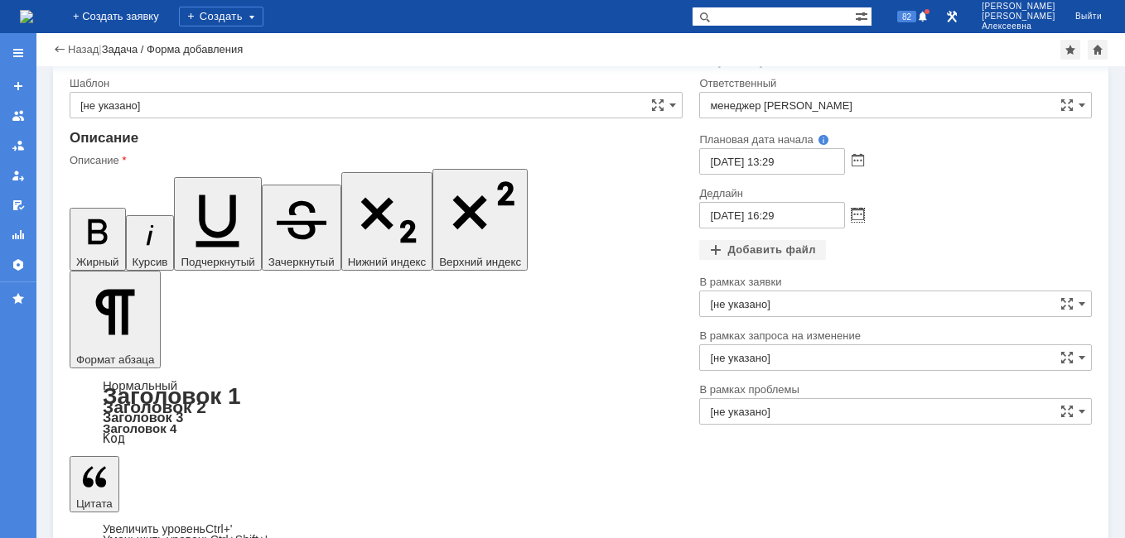
scroll to position [32, 0]
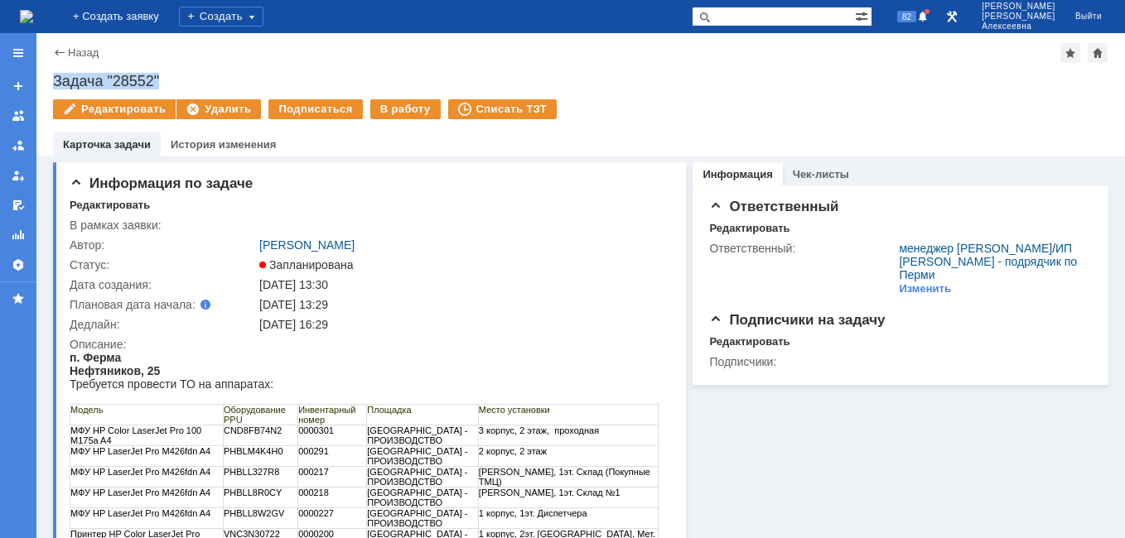
drag, startPoint x: 180, startPoint y: 80, endPoint x: 50, endPoint y: 81, distance: 130.0
click at [50, 81] on div "Назад | Задача "28552" Задача "28552" Редактировать Удалить Подписаться В работ…" at bounding box center [580, 94] width 1088 height 123
copy div "Задача "28552""
click at [33, 11] on img at bounding box center [26, 16] width 13 height 13
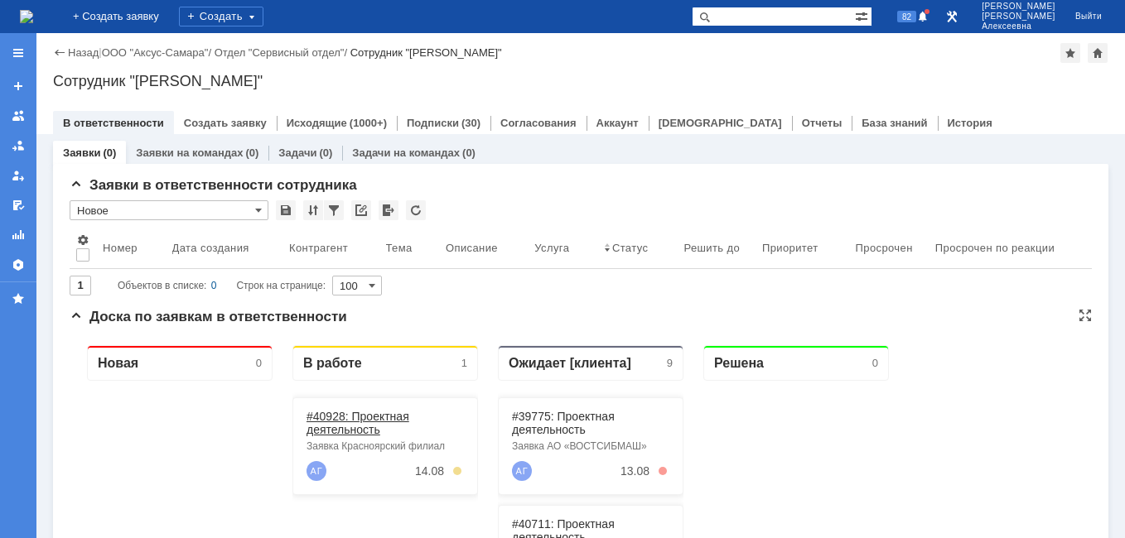
click at [361, 423] on link "#40928: Проектная деятельность" at bounding box center [357, 423] width 103 height 27
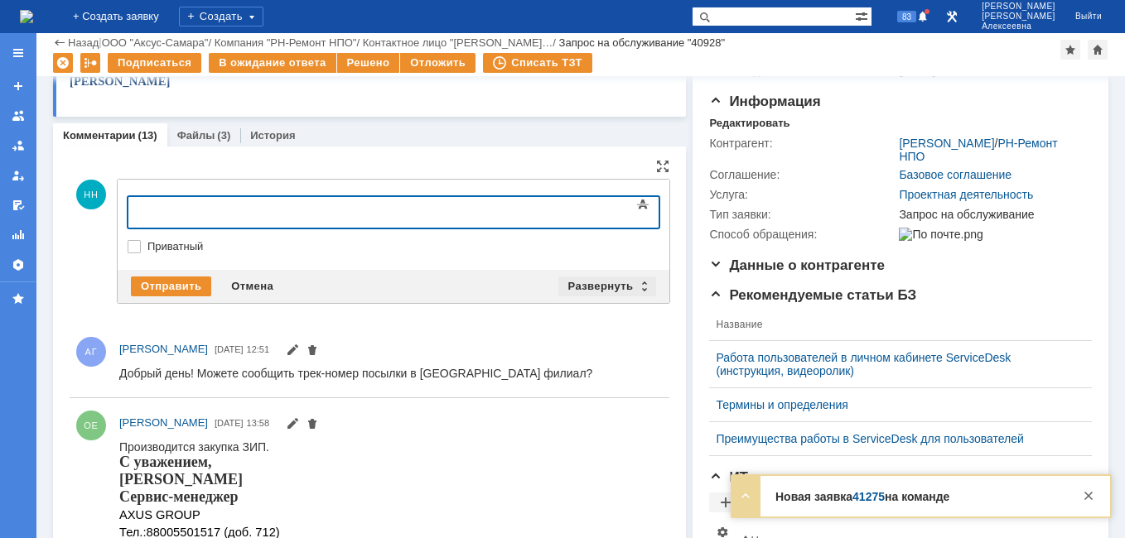
click at [637, 287] on div "Развернуть" at bounding box center [607, 287] width 99 height 20
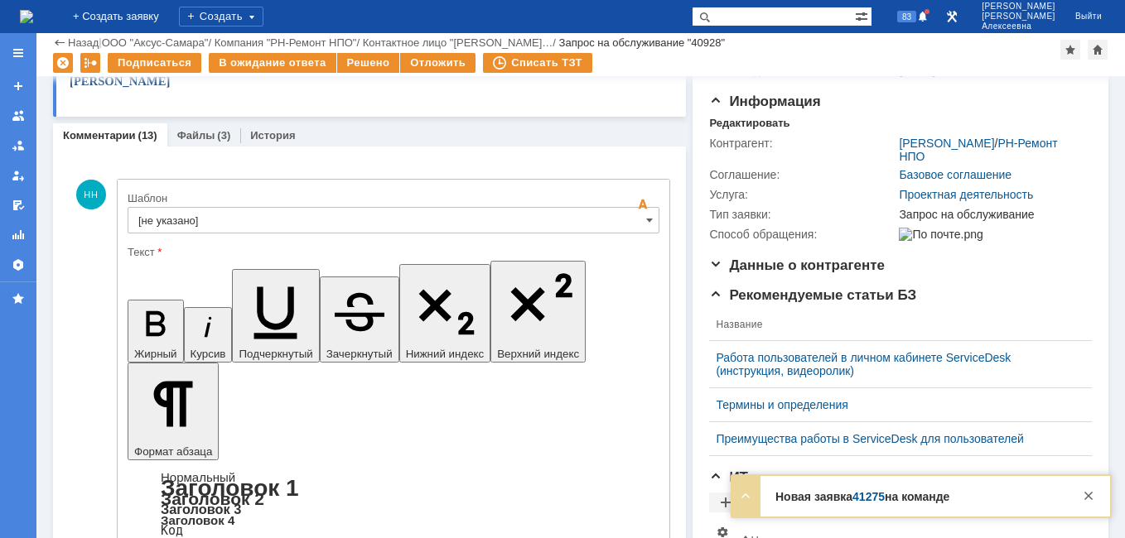
click at [881, 490] on link "41275" at bounding box center [868, 496] width 32 height 13
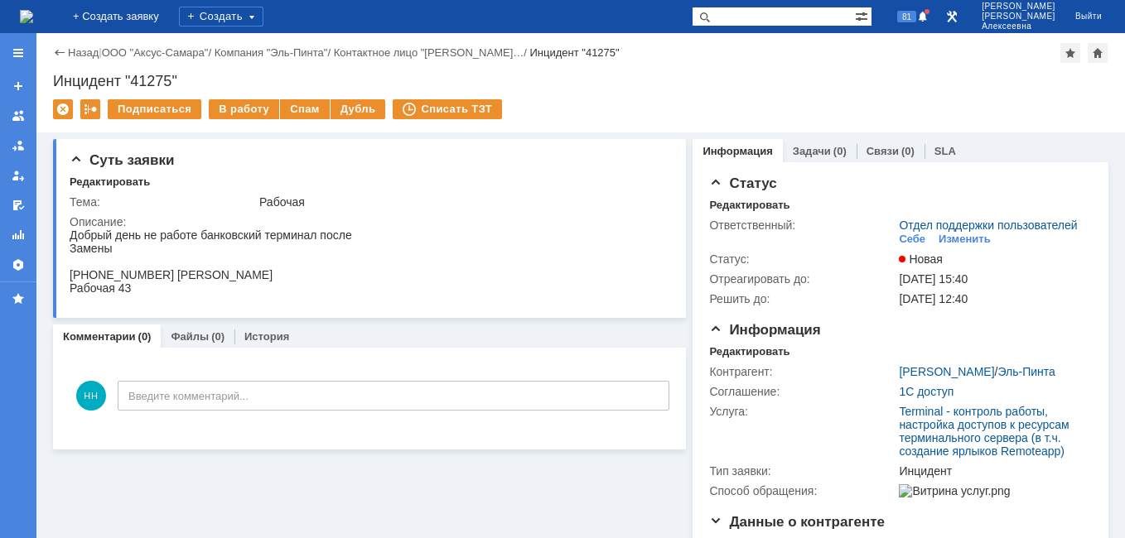
click at [33, 12] on img at bounding box center [26, 16] width 13 height 13
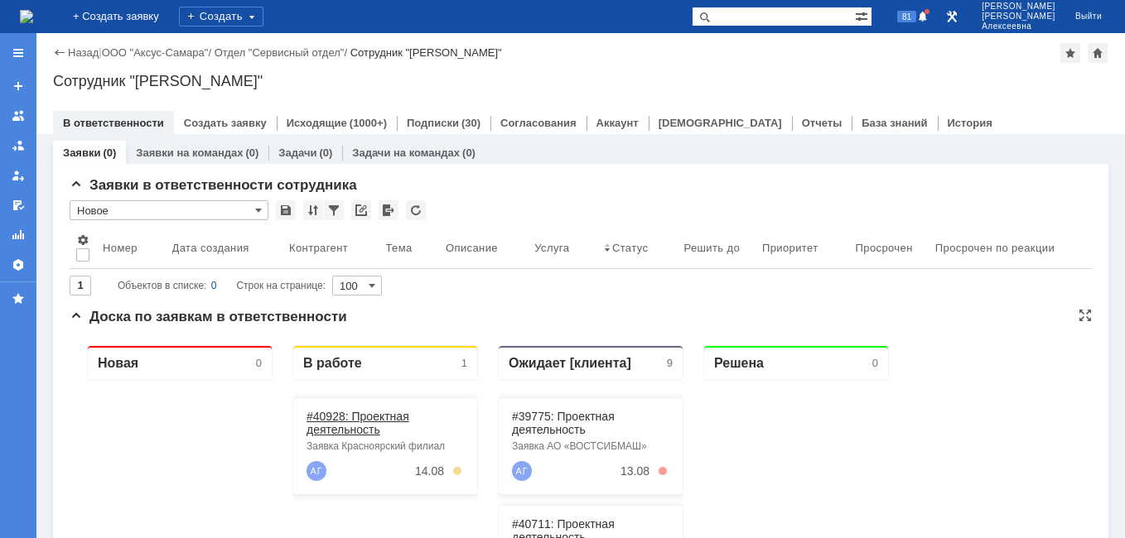
click at [350, 422] on link "#40928: Проектная деятельность" at bounding box center [357, 423] width 103 height 27
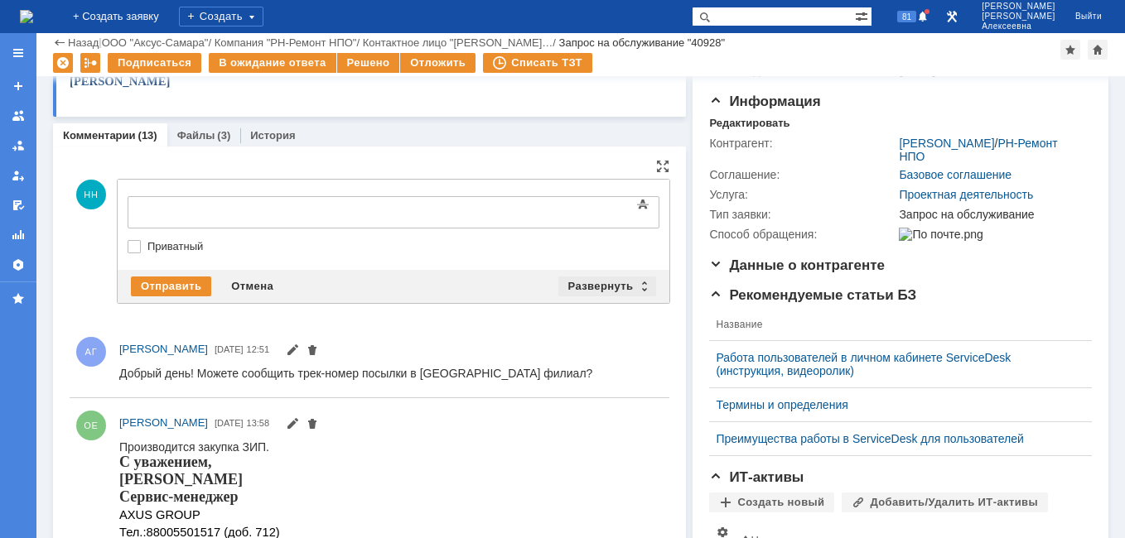
click at [640, 283] on div "Развернуть" at bounding box center [607, 287] width 99 height 20
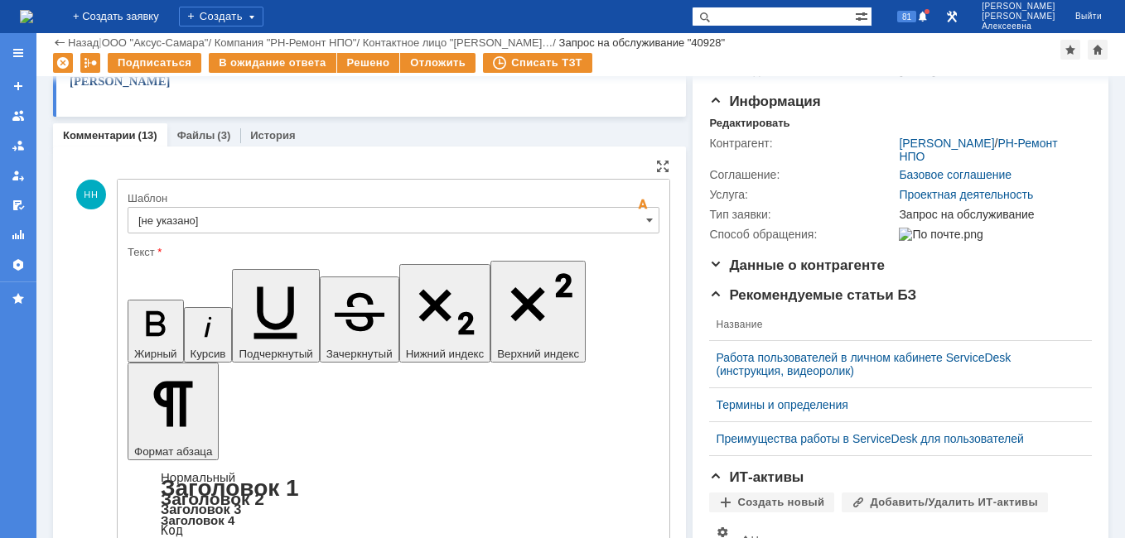
click at [635, 216] on input "[не указано]" at bounding box center [394, 220] width 532 height 27
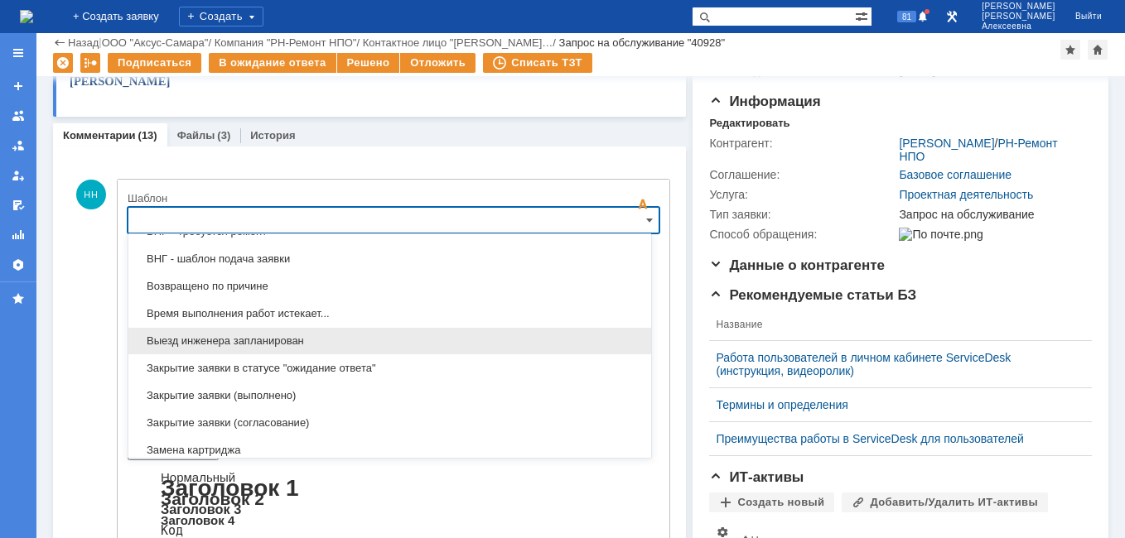
scroll to position [652, 0]
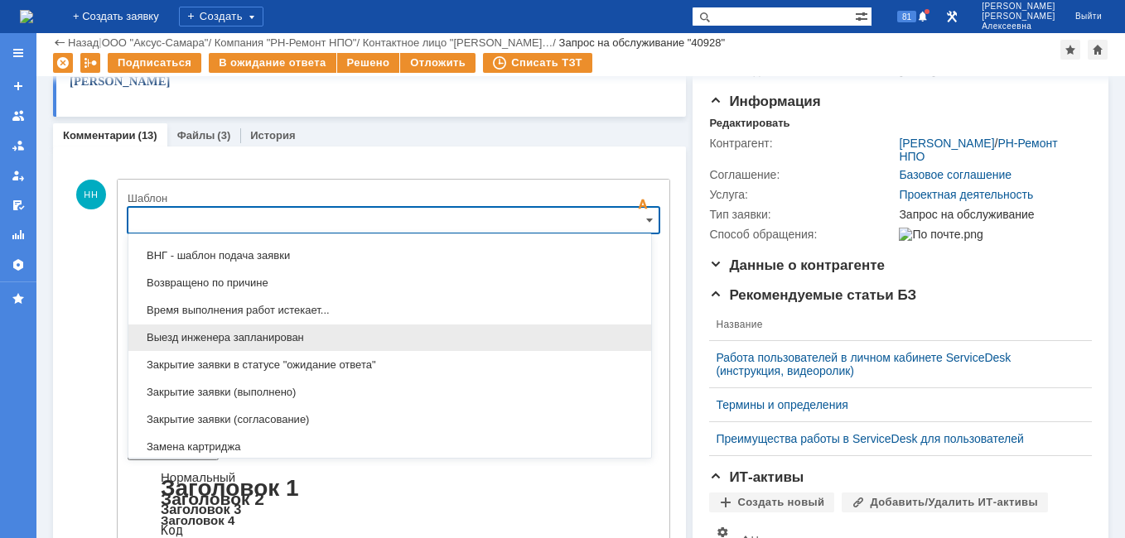
click at [263, 335] on span "Выезд инженера запланирован" at bounding box center [389, 337] width 503 height 13
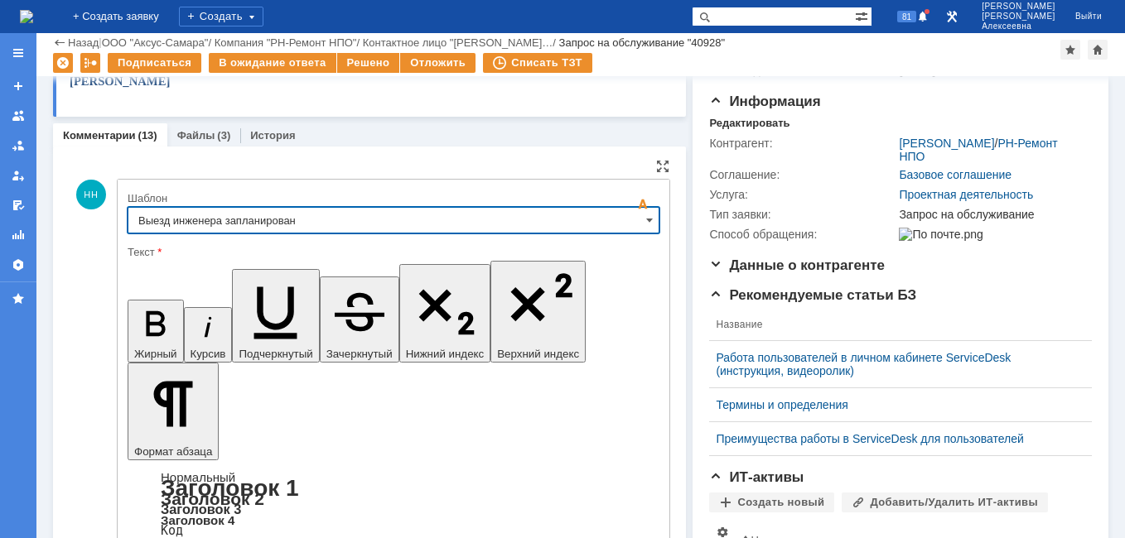
click at [634, 217] on input "Выезд инженера запланирован" at bounding box center [394, 220] width 532 height 27
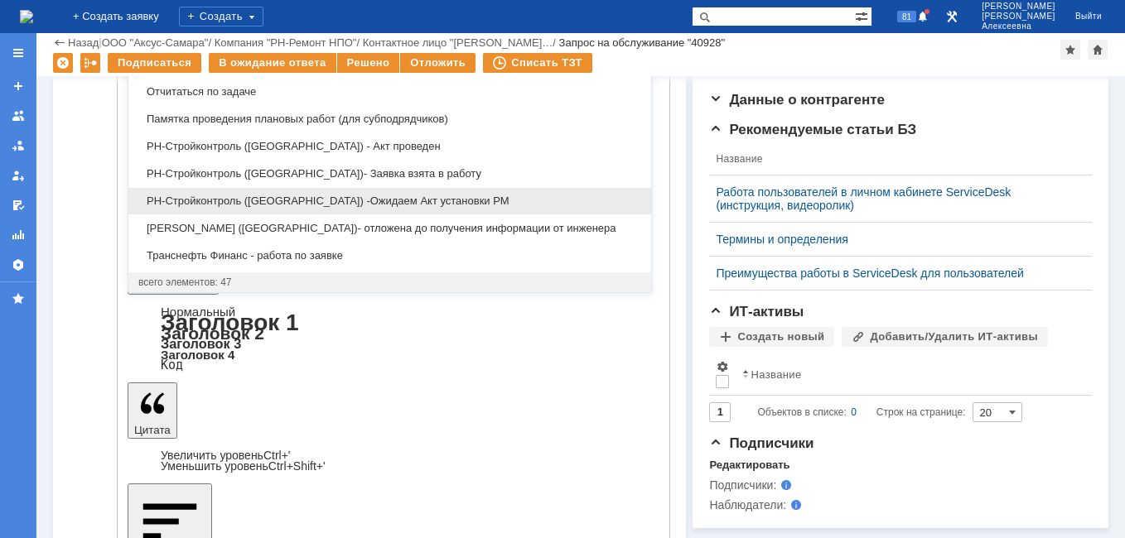
scroll to position [949, 0]
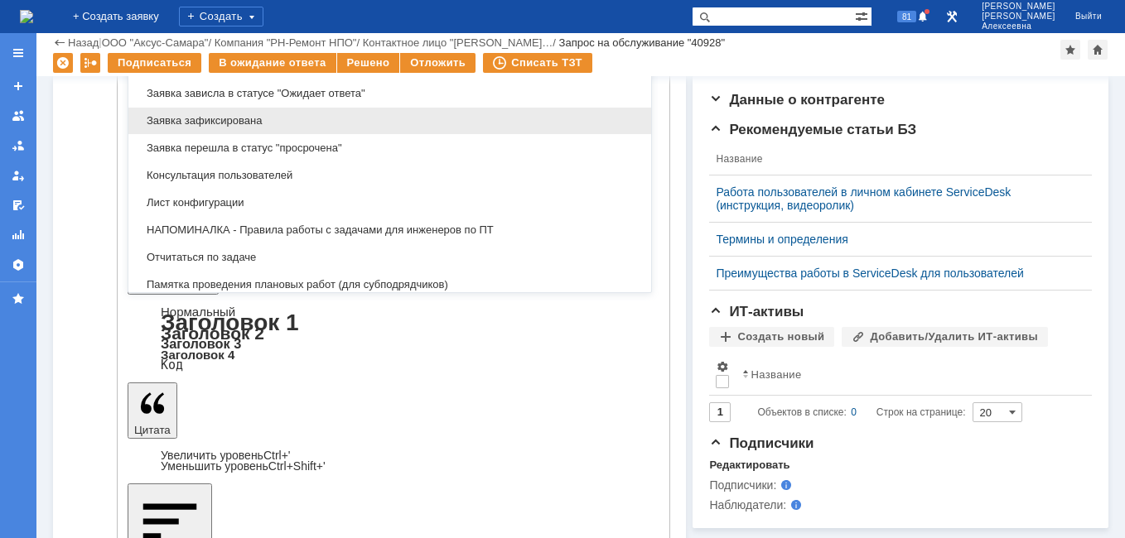
click at [239, 118] on span "Заявка зафиксирована" at bounding box center [389, 120] width 503 height 13
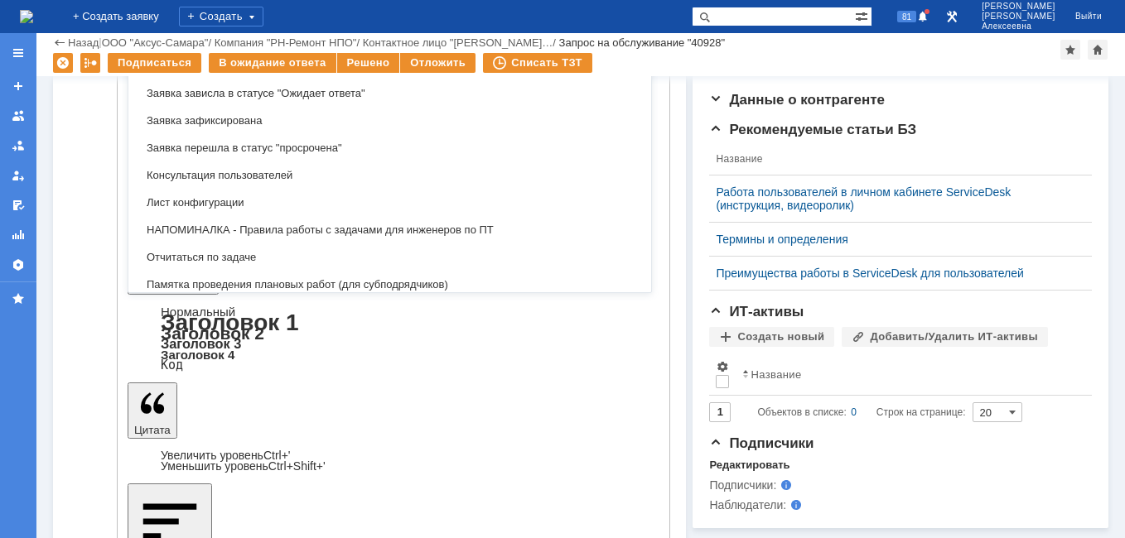
scroll to position [80, 0]
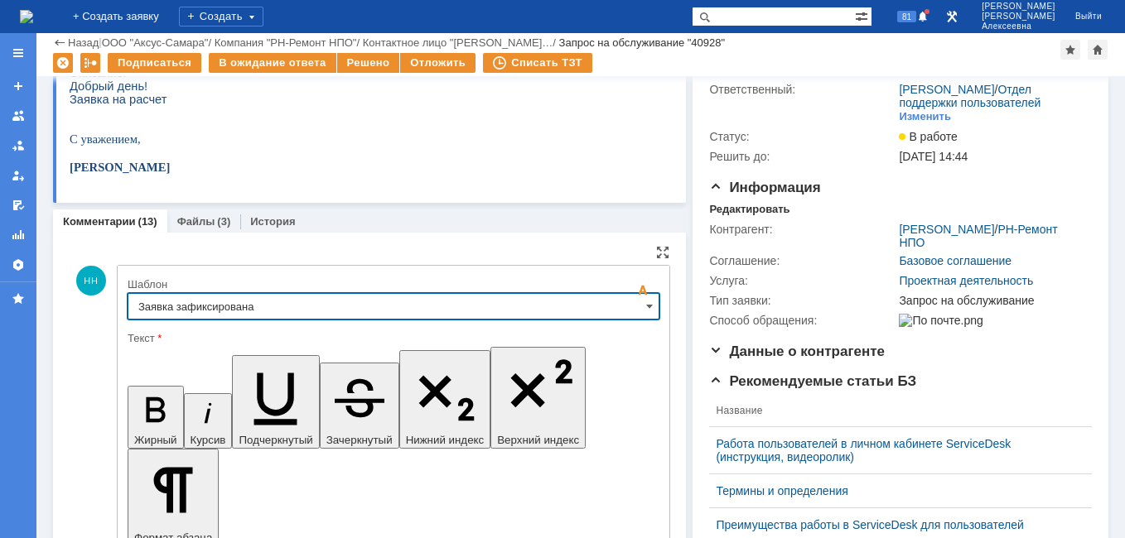
type input "Заявка зафиксирована"
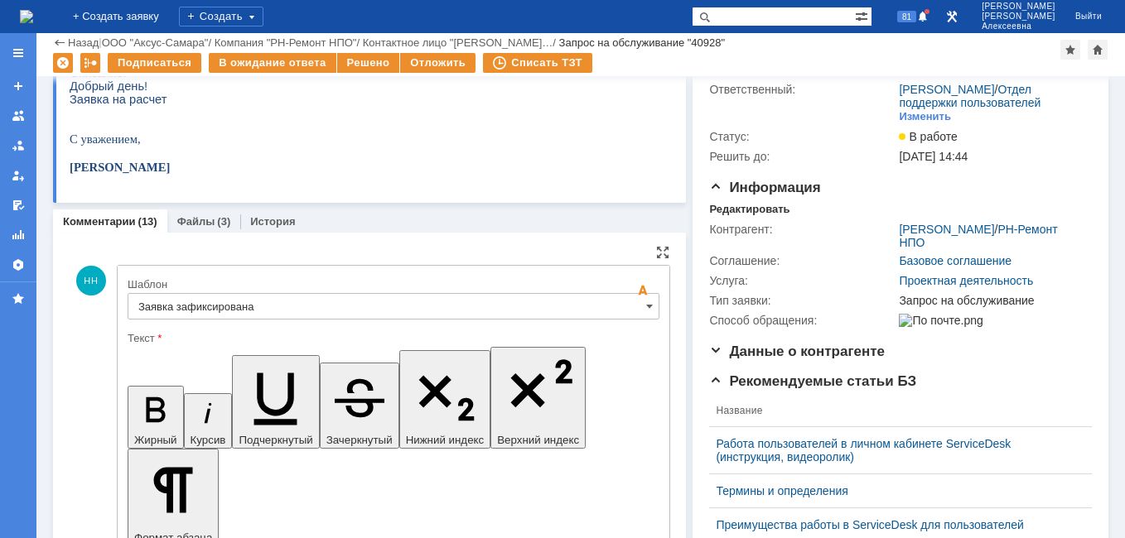
drag, startPoint x: 497, startPoint y: 4151, endPoint x: 226, endPoint y: 4133, distance: 271.4
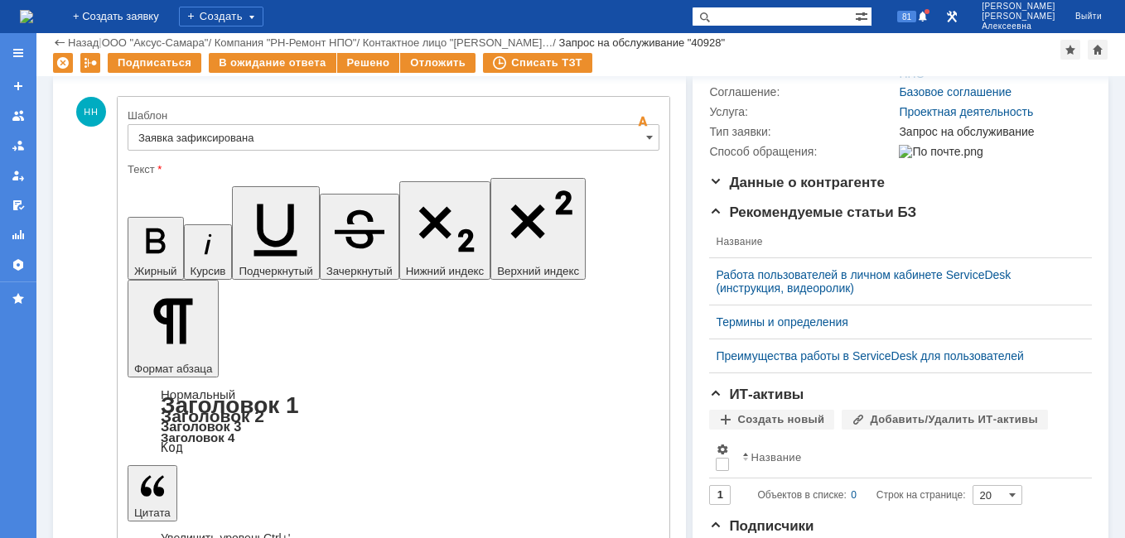
scroll to position [37, 6]
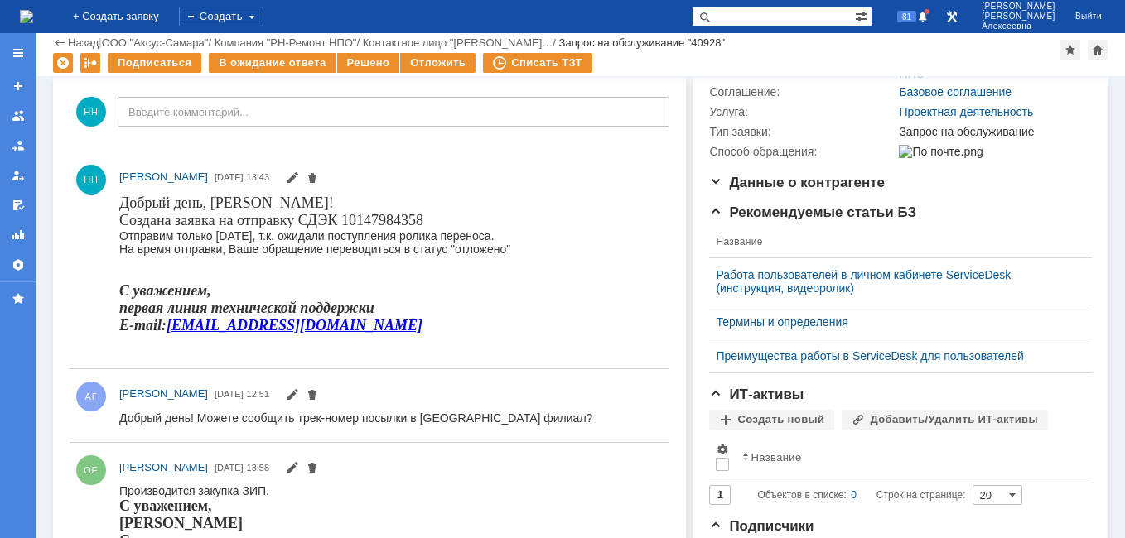
scroll to position [0, 0]
click at [429, 63] on div "Отложить" at bounding box center [437, 63] width 75 height 20
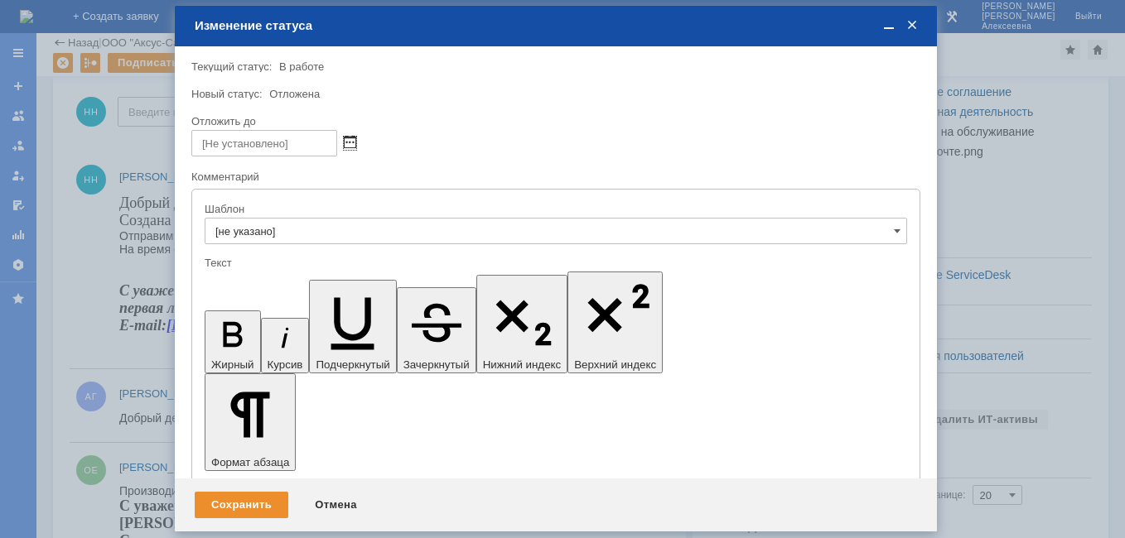
click at [355, 138] on span at bounding box center [350, 143] width 12 height 13
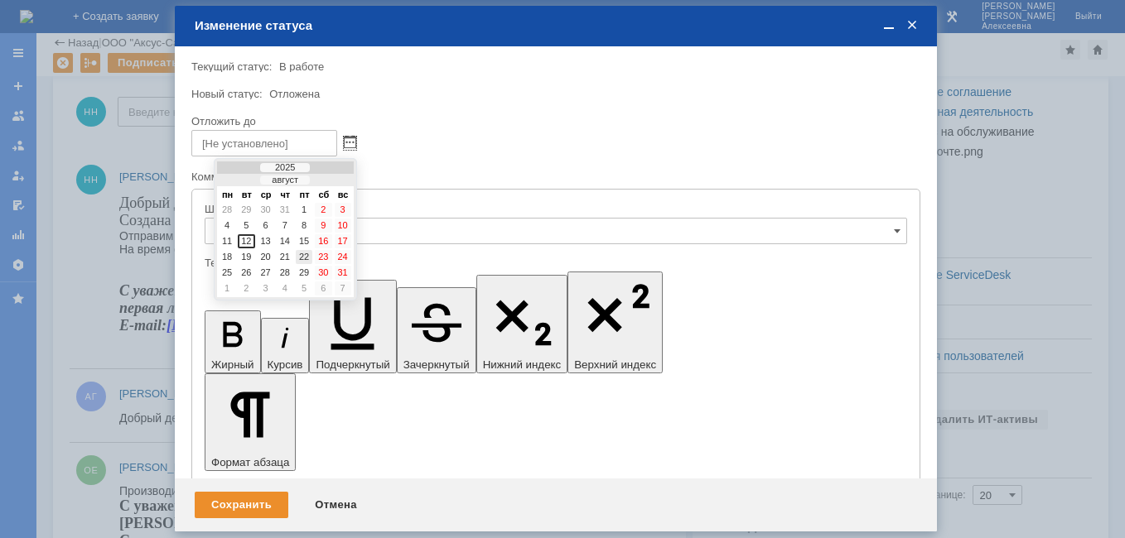
click at [303, 253] on div "22" at bounding box center [304, 257] width 17 height 14
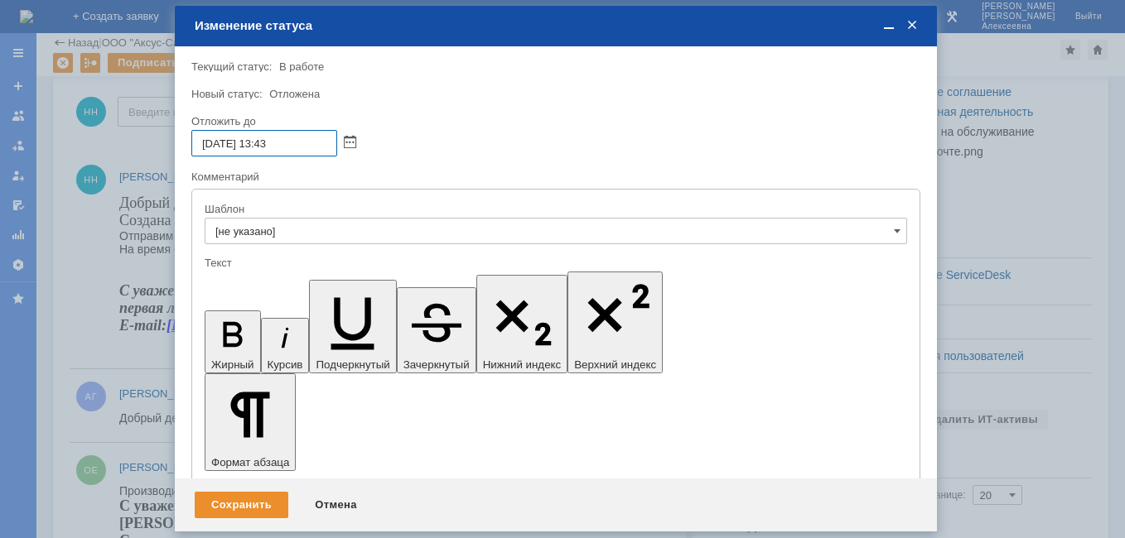
click at [269, 142] on input "[DATE] 13:43" at bounding box center [264, 143] width 146 height 27
type input "[DATE] 16:43"
click at [234, 506] on div "Сохранить" at bounding box center [242, 505] width 94 height 27
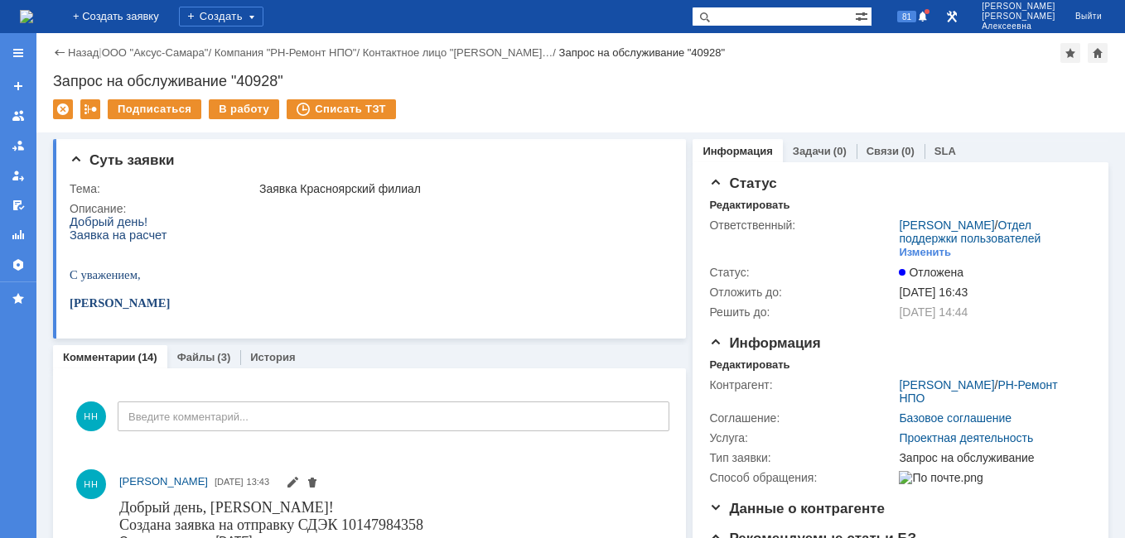
click at [33, 10] on img at bounding box center [26, 16] width 13 height 13
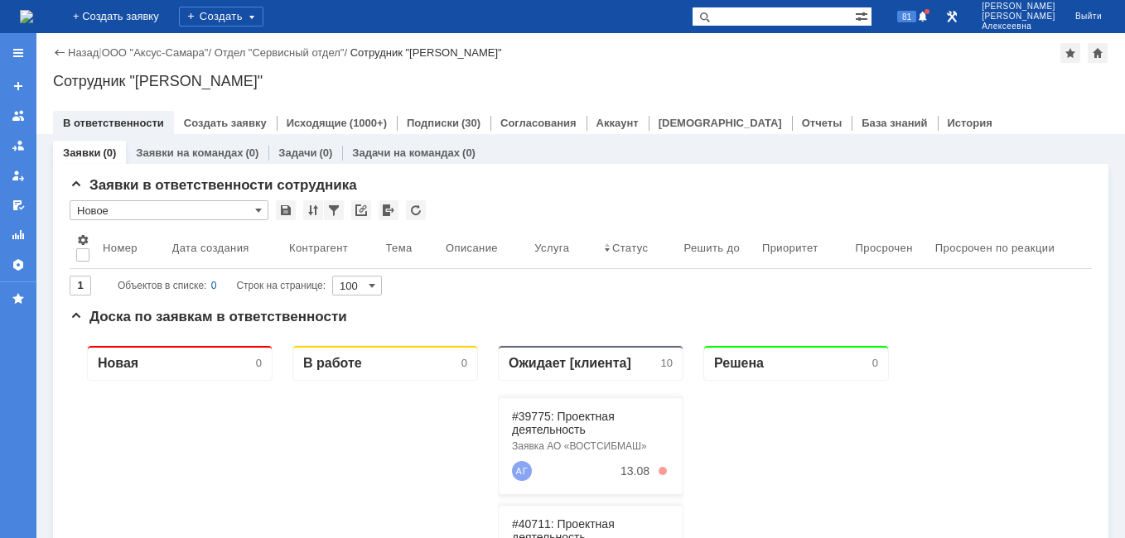
click at [811, 18] on input "text" at bounding box center [773, 17] width 163 height 20
type input "40711"
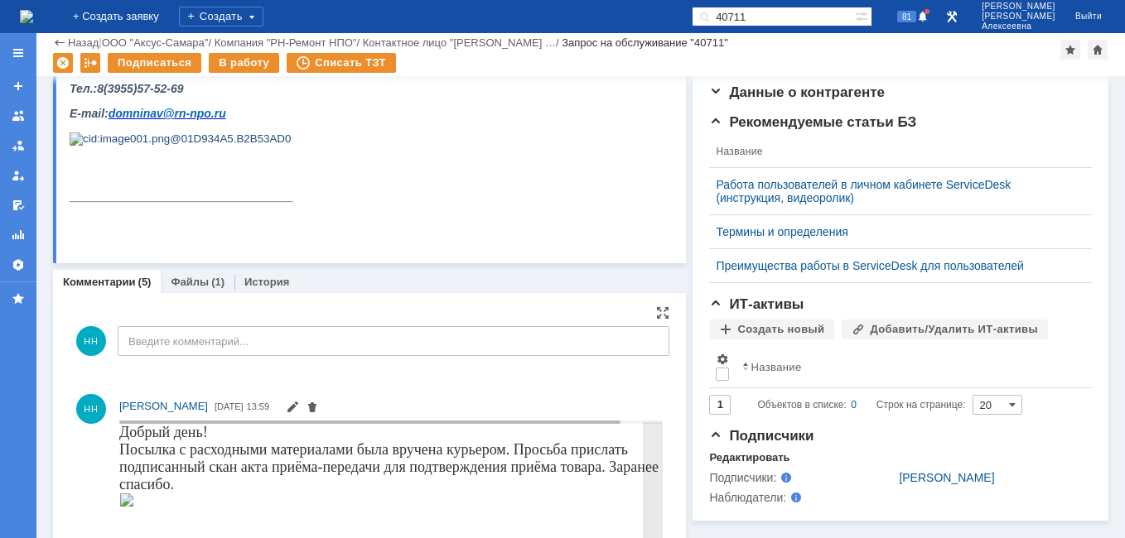
scroll to position [166, 0]
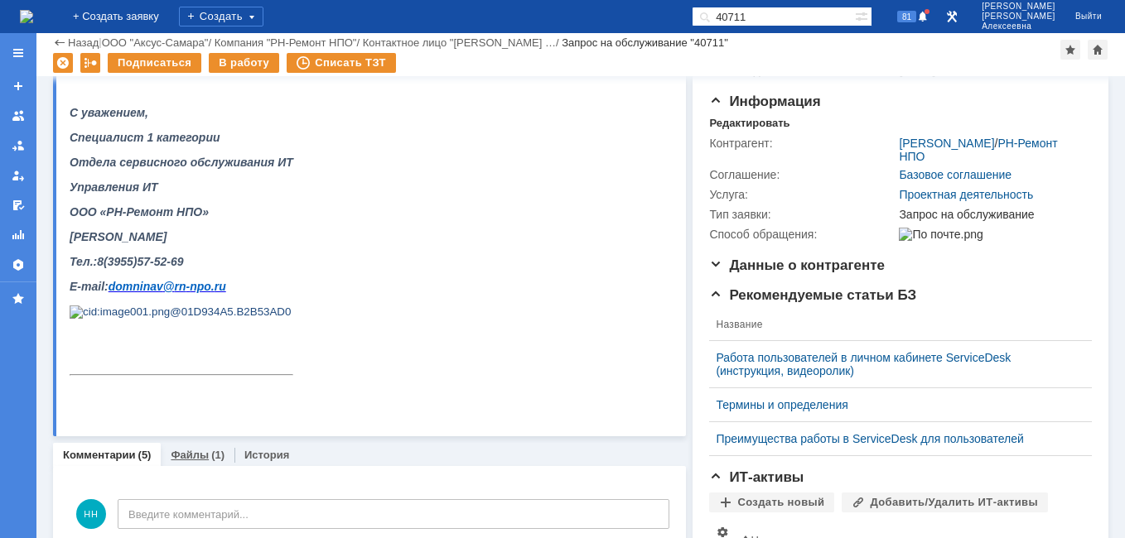
click at [179, 457] on link "Файлы" at bounding box center [190, 455] width 38 height 12
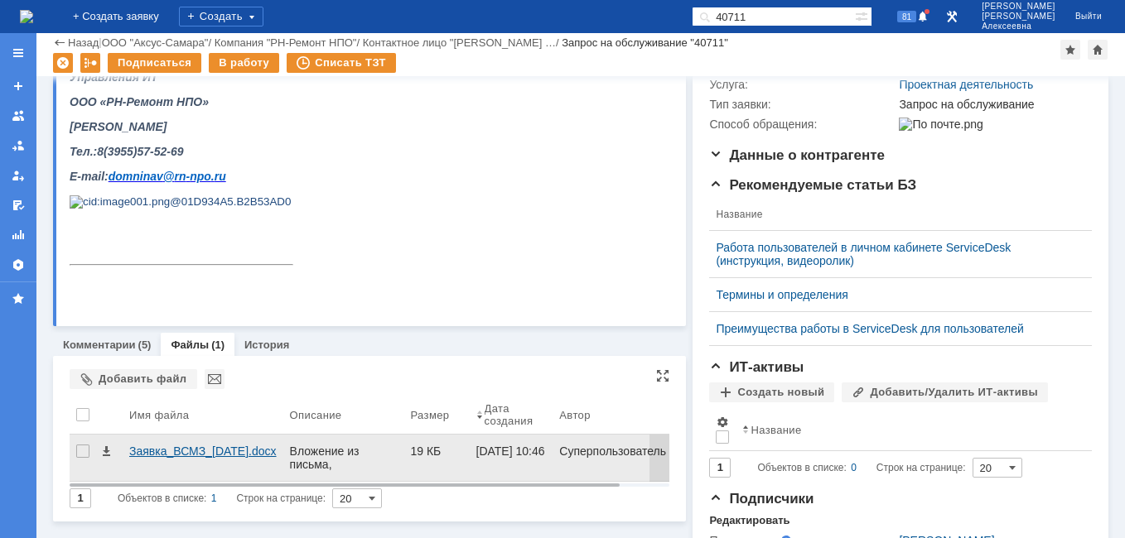
scroll to position [352, 0]
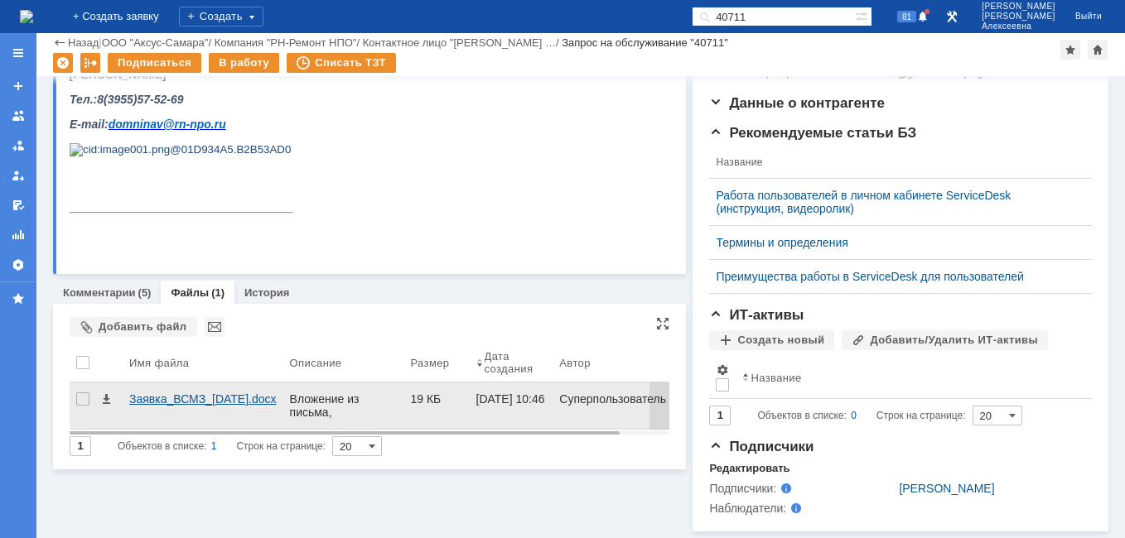
click at [176, 393] on div "Заявка_ВСМЗ_[DATE].docx" at bounding box center [202, 399] width 147 height 13
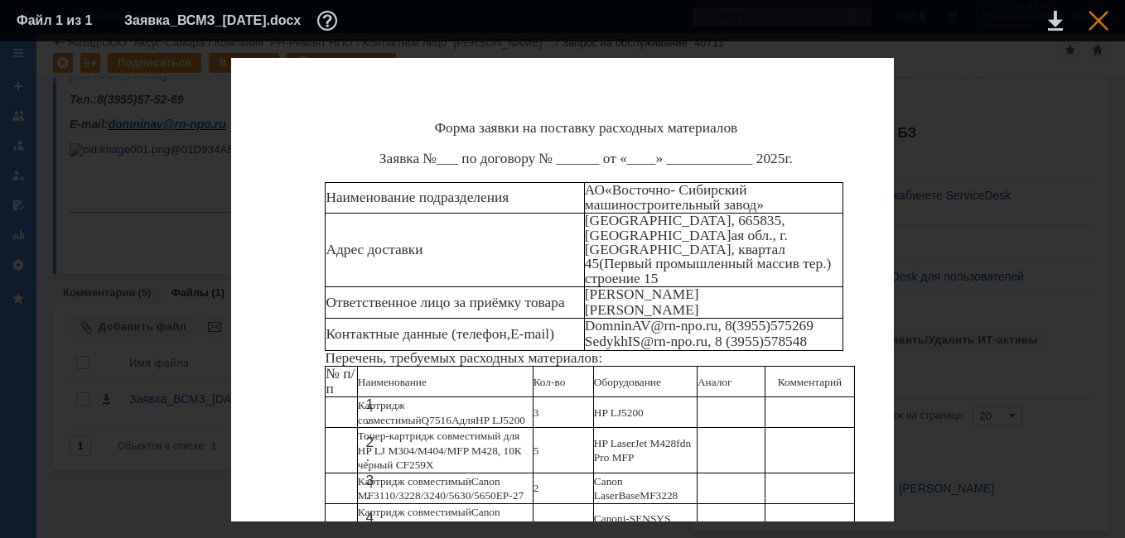
click at [1106, 17] on div at bounding box center [1098, 21] width 20 height 20
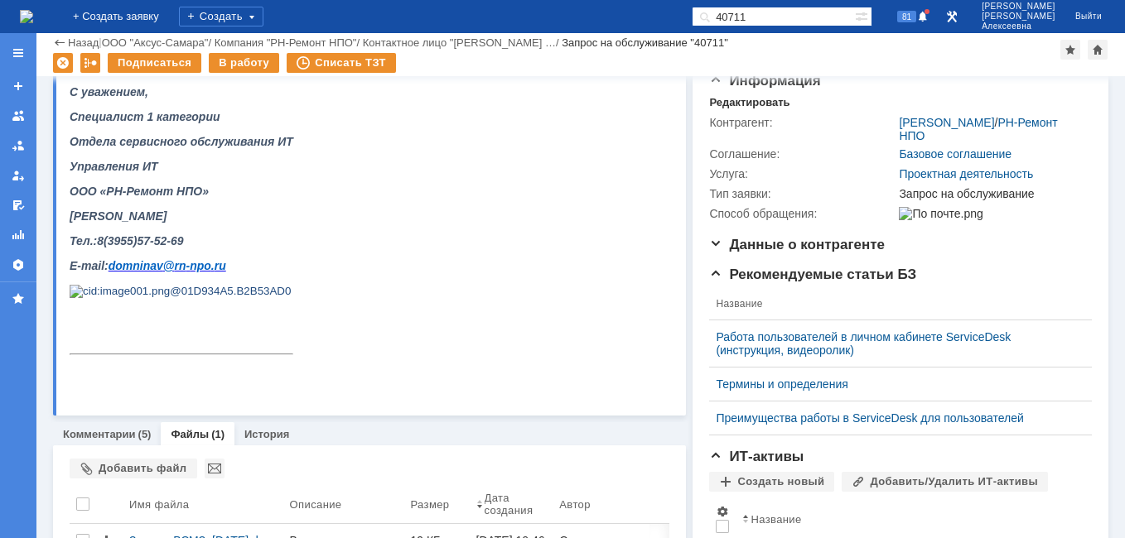
scroll to position [0, 0]
